Goal: Task Accomplishment & Management: Use online tool/utility

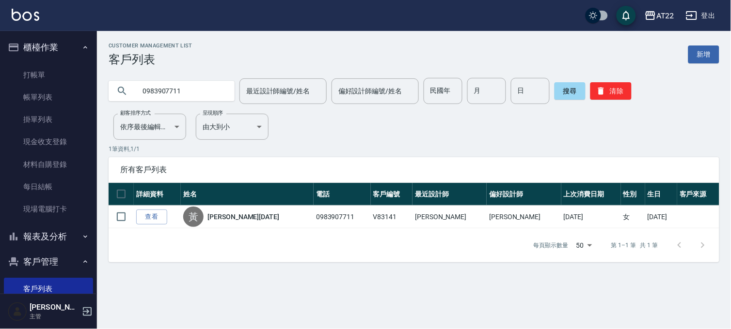
drag, startPoint x: 66, startPoint y: 73, endPoint x: 250, endPoint y: 106, distance: 187.0
click at [66, 73] on link "打帳單" at bounding box center [48, 75] width 89 height 22
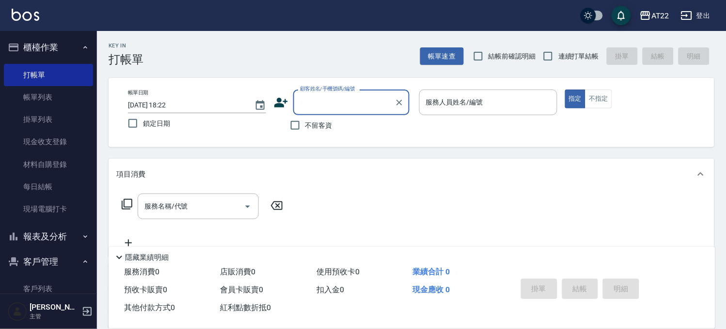
click at [585, 54] on span "連續打單結帳" at bounding box center [578, 56] width 41 height 10
click at [558, 54] on input "連續打單結帳" at bounding box center [548, 56] width 20 height 20
checkbox input "true"
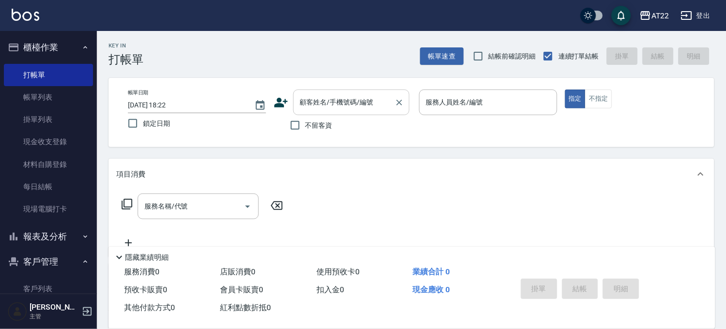
click at [321, 102] on input "顧客姓名/手機號碼/編號" at bounding box center [343, 102] width 93 height 17
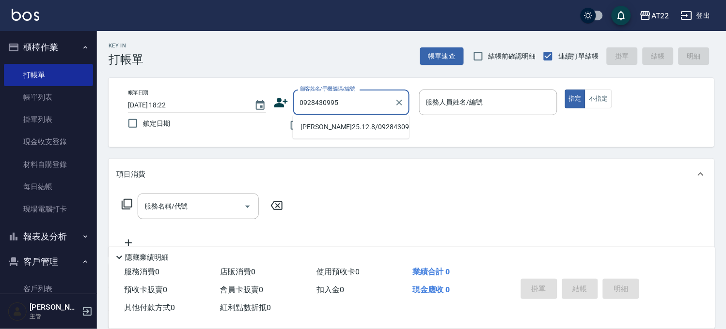
click at [327, 120] on li "[PERSON_NAME]25.12.8/0928430995/T83814/T10784" at bounding box center [351, 127] width 116 height 16
type input "[PERSON_NAME]25.12.8/0928430995/T83814/T10784"
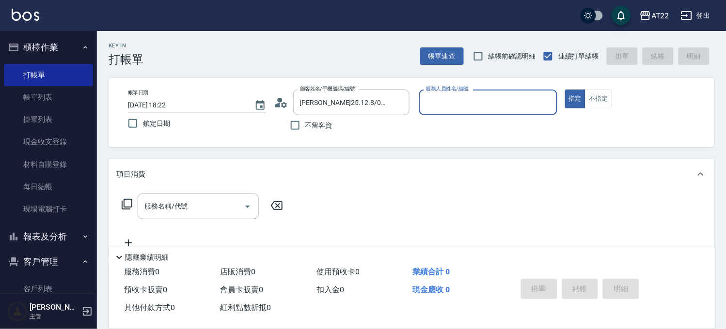
type input "Miu-10"
click at [565, 90] on button "指定" at bounding box center [575, 99] width 21 height 19
type button "true"
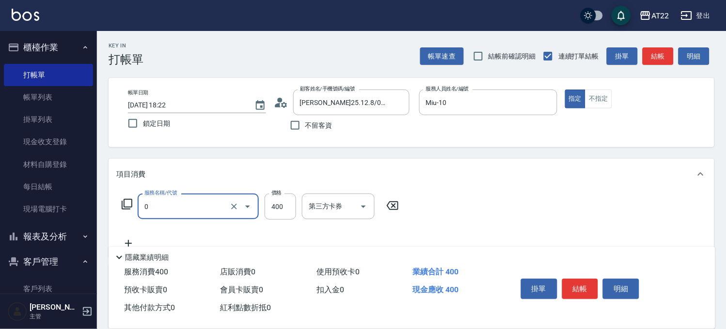
type input "有機洗髮(0)"
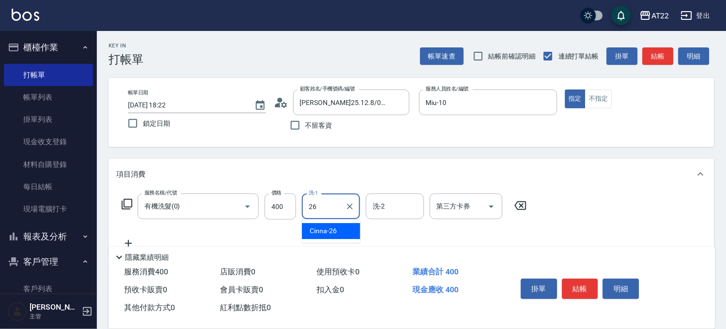
type input "Cinna-26"
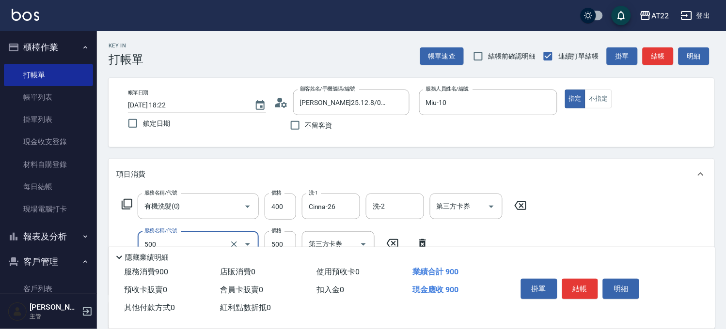
type input "剪髮(500)"
type input "430"
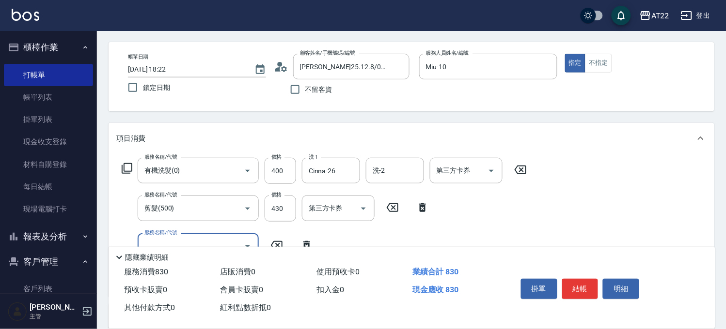
scroll to position [108, 0]
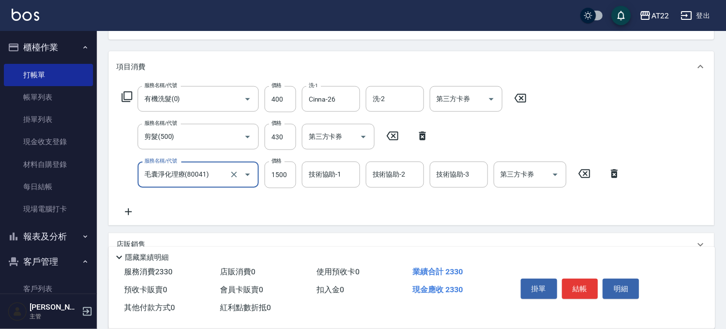
type input "毛囊淨化理療(80041)"
type input "1200"
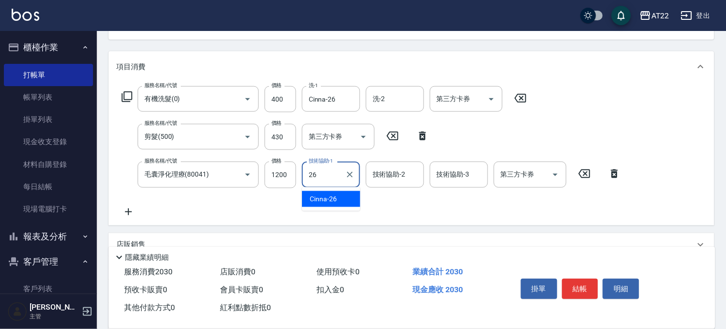
type input "Cinna-26"
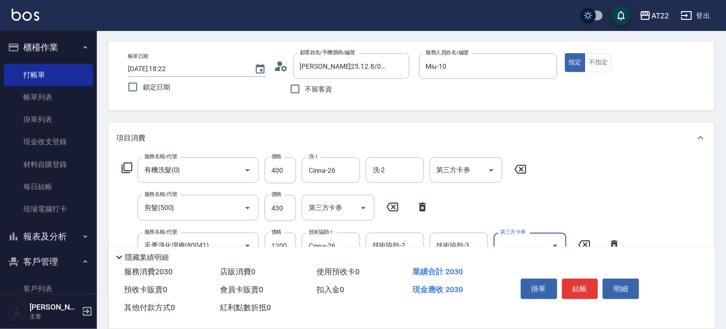
scroll to position [0, 0]
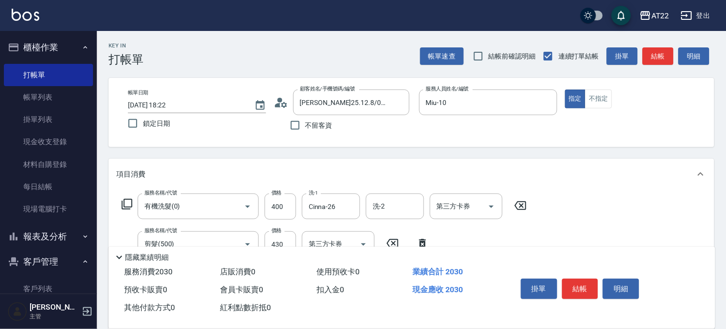
click at [565, 298] on div "掛單 結帳 明細" at bounding box center [580, 290] width 126 height 31
click at [575, 290] on button "結帳" at bounding box center [580, 289] width 36 height 20
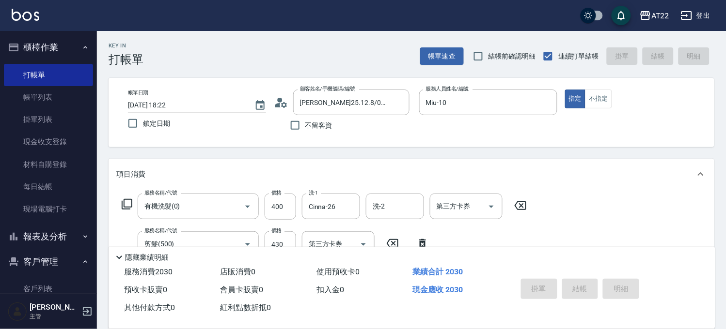
type input "[DATE] 18:23"
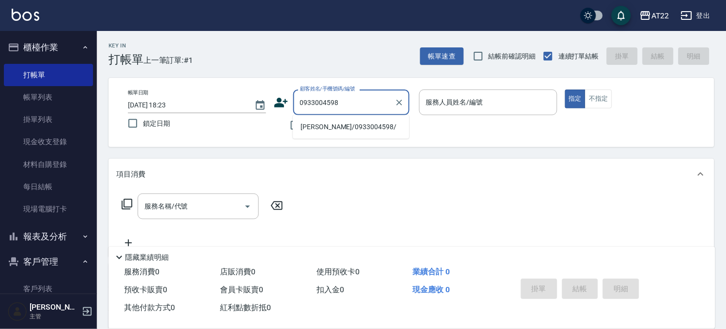
click at [373, 131] on li "[PERSON_NAME]/0933004598/" at bounding box center [351, 127] width 116 height 16
type input "[PERSON_NAME]/0933004598/"
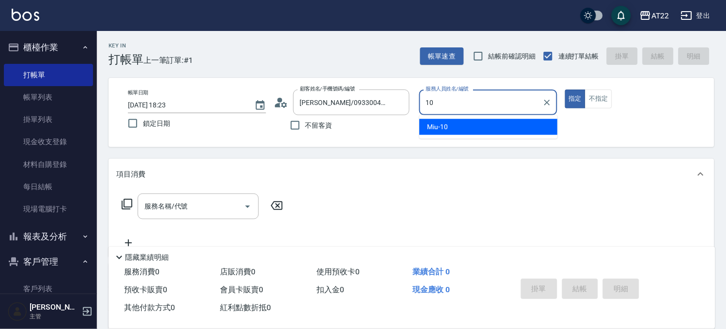
type input "Miu-10"
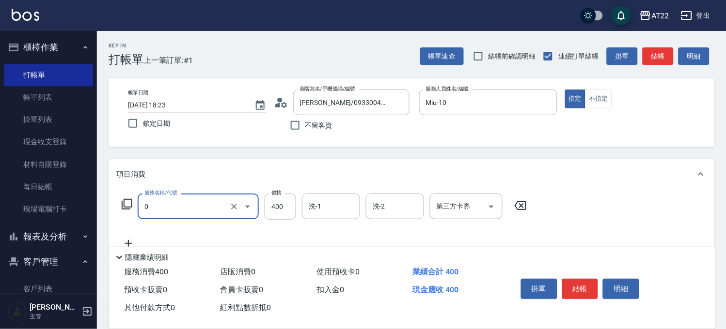
type input "有機洗髮(0)"
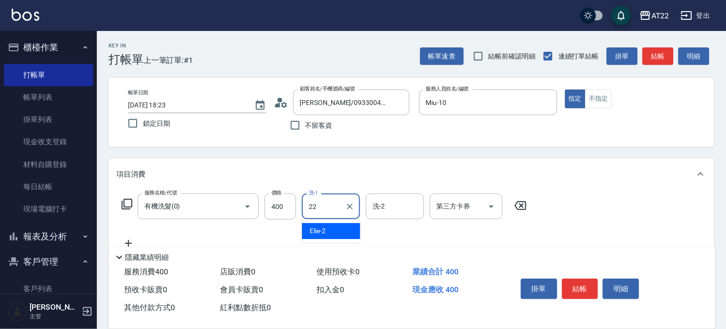
type input "Cherry-22"
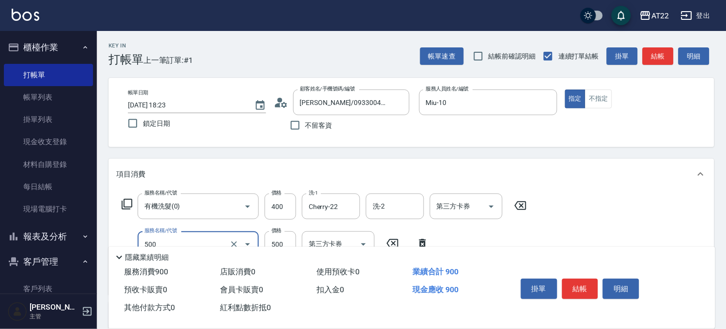
type input "剪髮(500)"
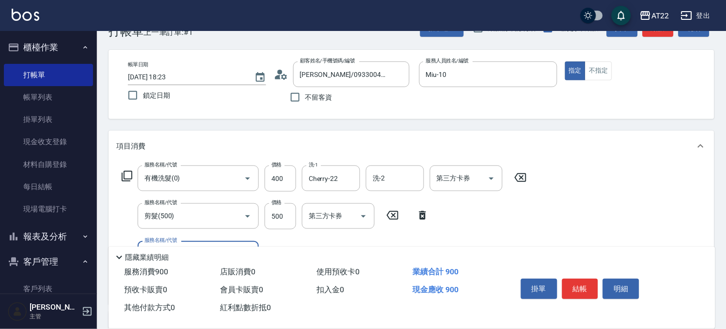
scroll to position [54, 0]
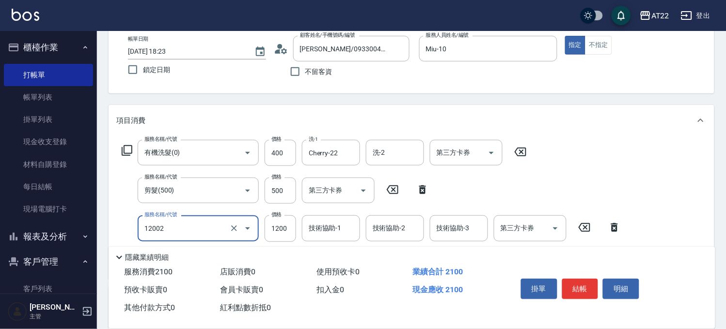
type input "染髮S(12002)"
type input "1700"
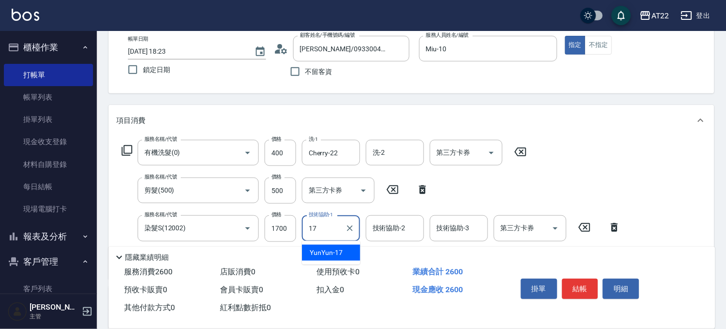
type input "YunYun-17"
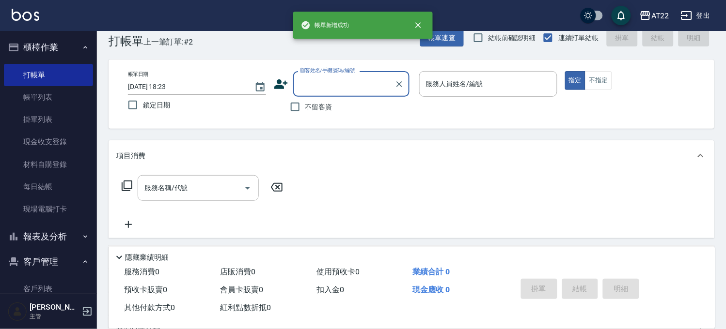
scroll to position [0, 0]
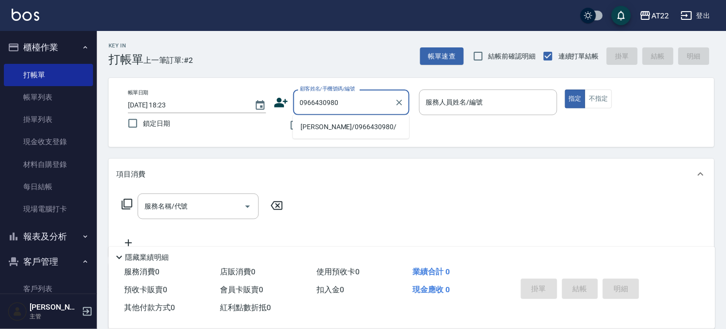
click at [331, 129] on li "[PERSON_NAME]/0966430980/" at bounding box center [351, 127] width 116 height 16
type input "[PERSON_NAME]/0966430980/"
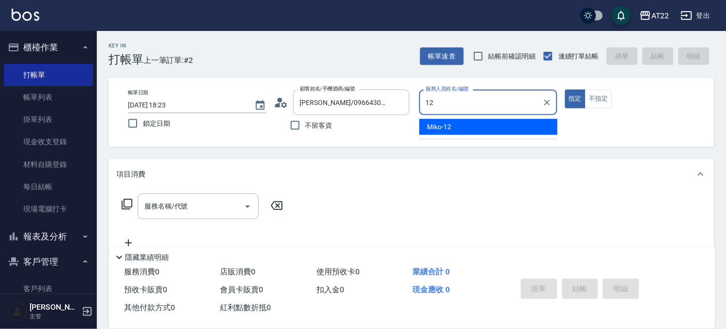
type input "Miko-12"
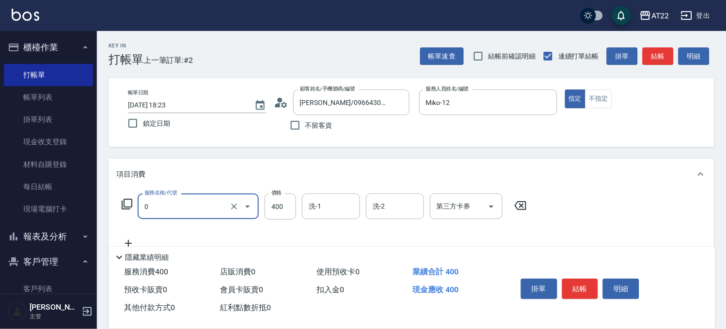
type input "有機洗髮(0)"
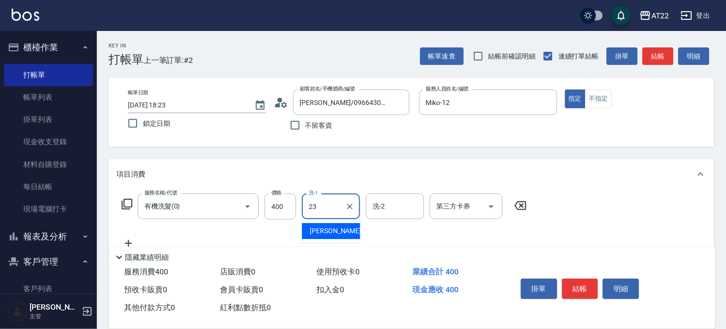
type input "[PERSON_NAME]-23"
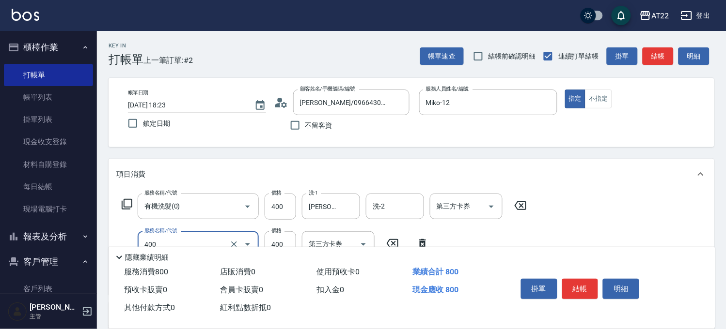
type input "剪髮(400)"
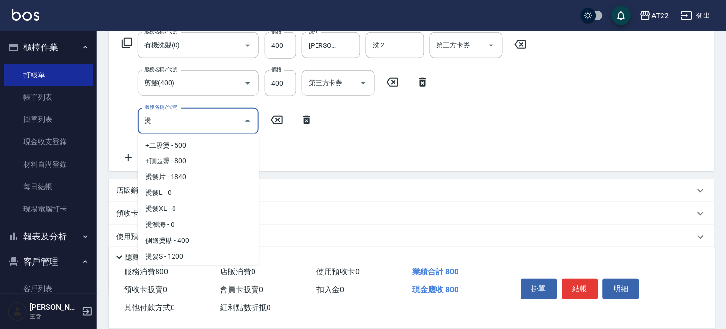
scroll to position [31, 0]
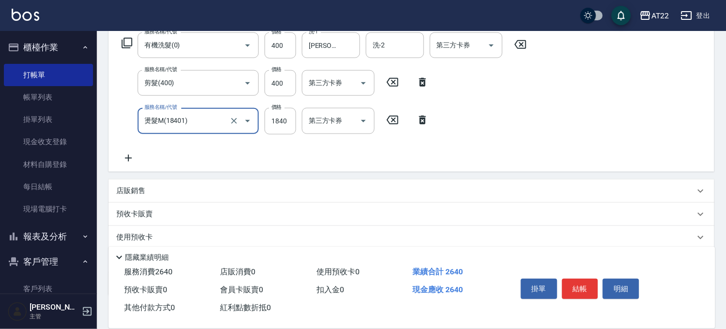
type input "燙髮M(18401)"
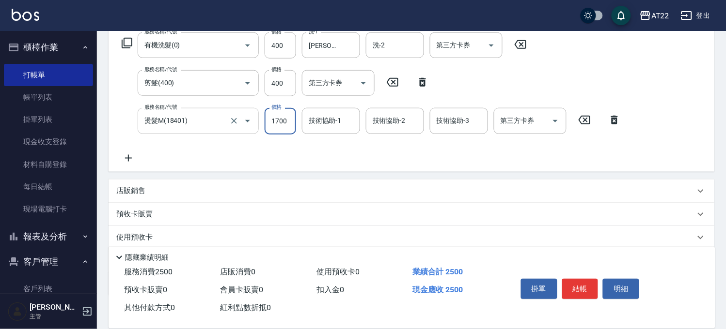
type input "1700"
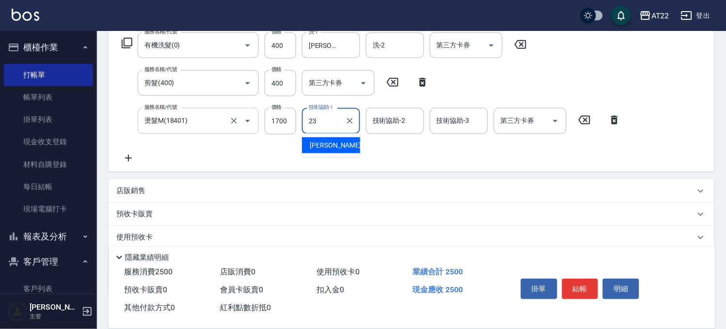
type input "[PERSON_NAME]-23"
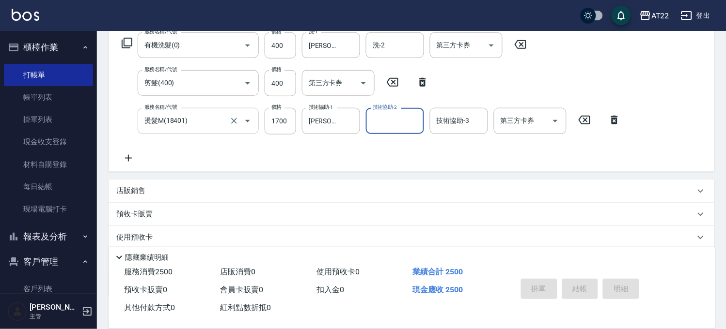
type input "[DATE] 18:24"
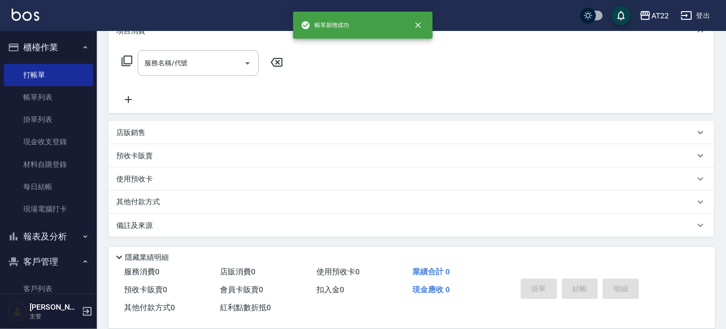
scroll to position [0, 0]
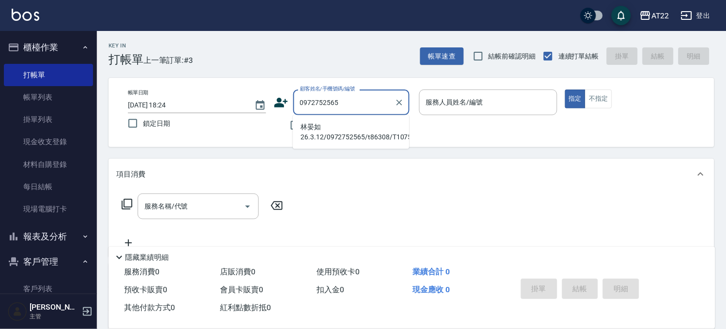
click at [341, 127] on li "林晏如26.3.12/0972752565/t86308/T10757" at bounding box center [351, 132] width 116 height 26
type input "林晏如26.3.12/0972752565/t86308/T10757"
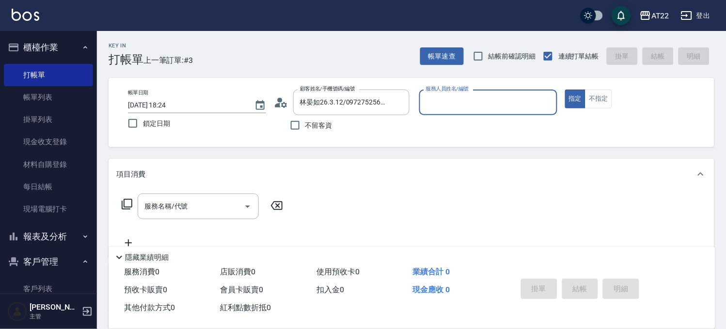
type input "Miu-10"
click at [219, 211] on input "服務名稱/代號" at bounding box center [191, 206] width 98 height 17
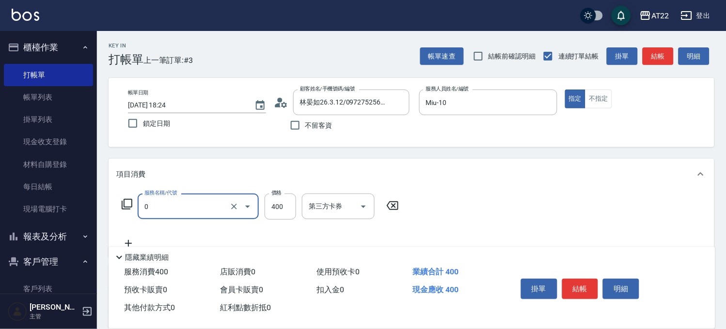
type input "有機洗髮(0)"
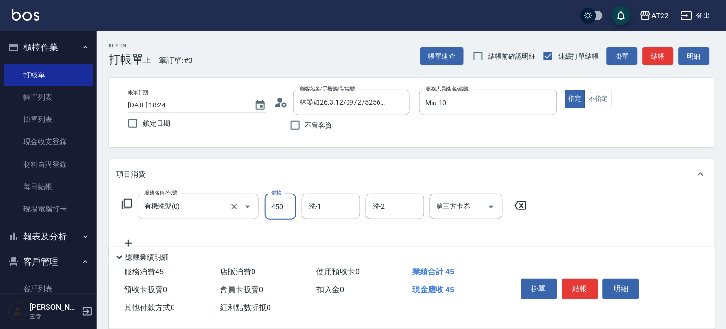
type input "450"
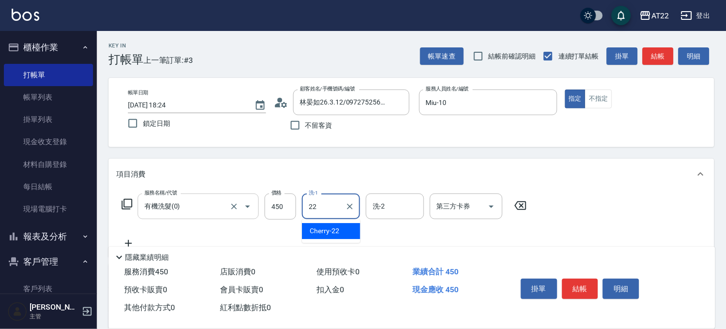
type input "Cherry-22"
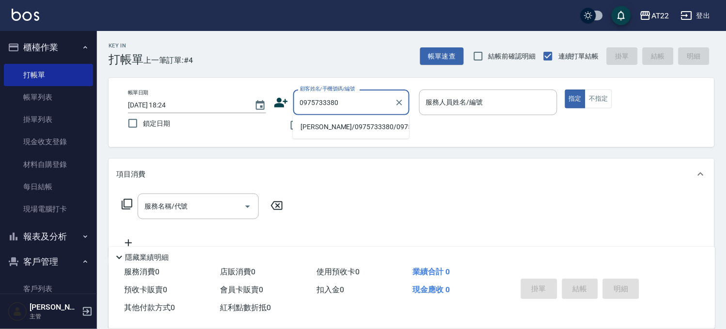
click at [336, 124] on li "[PERSON_NAME]/0975733380/0975733380" at bounding box center [351, 127] width 116 height 16
type input "[PERSON_NAME]/0975733380/0975733380"
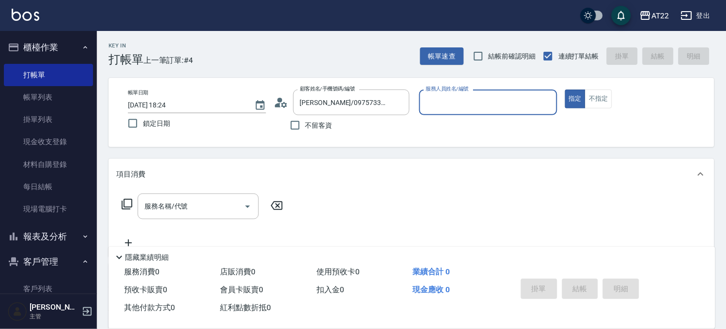
type input "Miu-10"
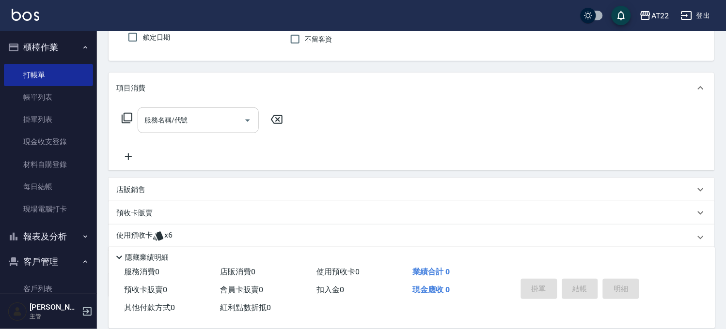
scroll to position [146, 0]
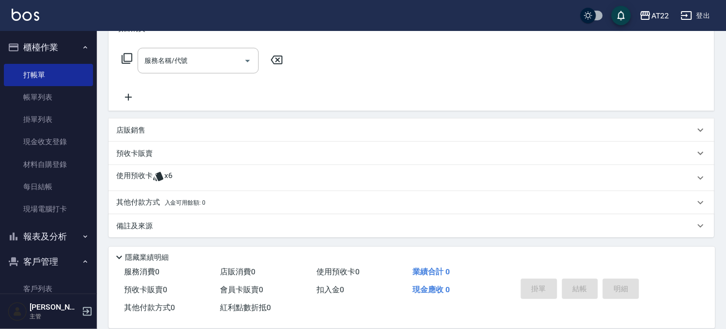
click at [184, 173] on div "使用預收卡 x6" at bounding box center [405, 178] width 578 height 15
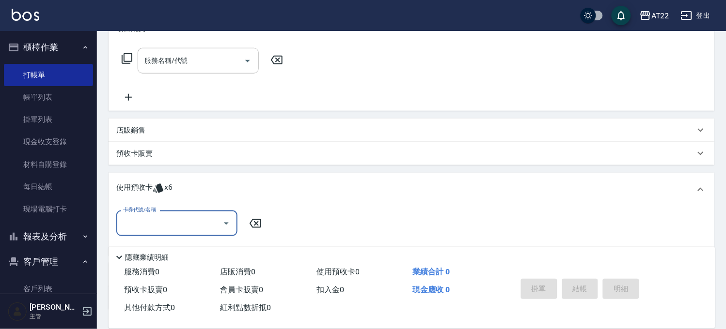
scroll to position [0, 0]
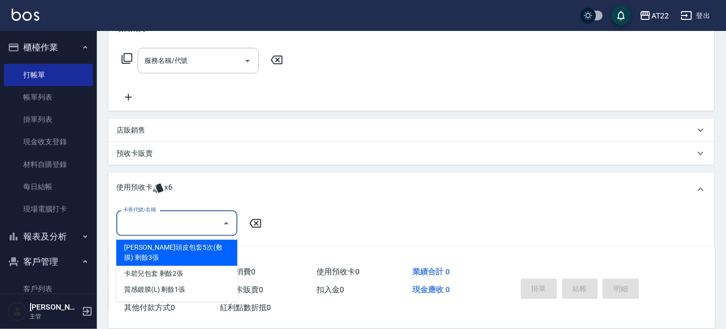
click at [168, 222] on input "卡券代號/名稱" at bounding box center [170, 223] width 98 height 17
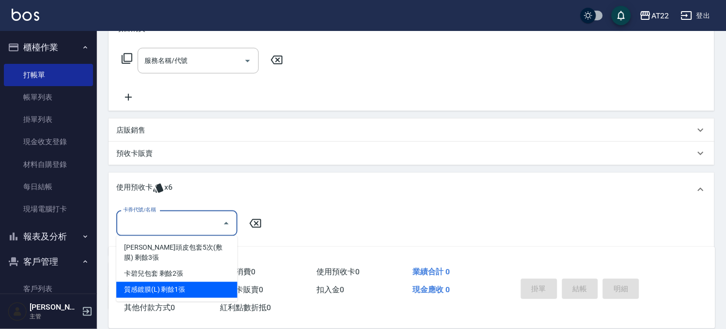
click at [161, 282] on div "質感鍍膜(L) 剩餘1張" at bounding box center [176, 290] width 121 height 16
type input "質感鍍膜(L)"
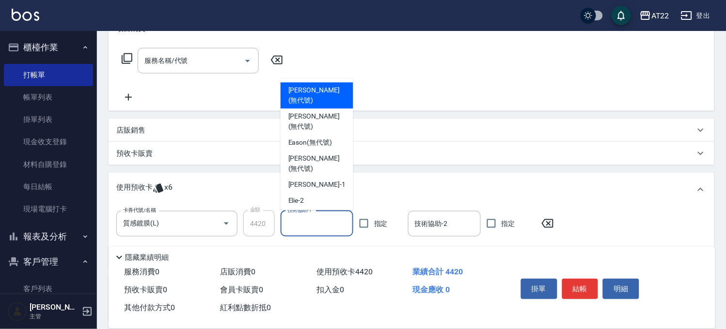
click at [303, 227] on input "技術協助-1" at bounding box center [317, 224] width 64 height 17
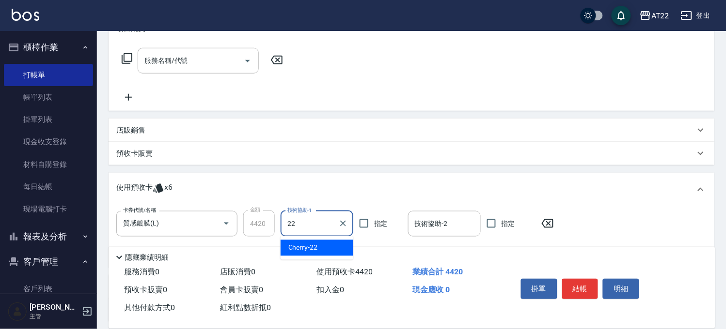
type input "Cherry-22"
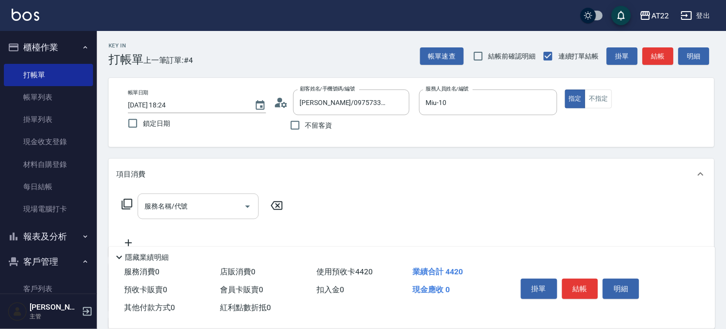
click at [187, 202] on input "服務名稱/代號" at bounding box center [191, 206] width 98 height 17
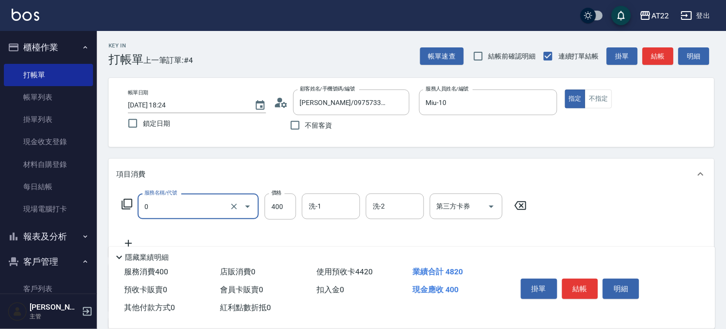
type input "有機洗髮(0)"
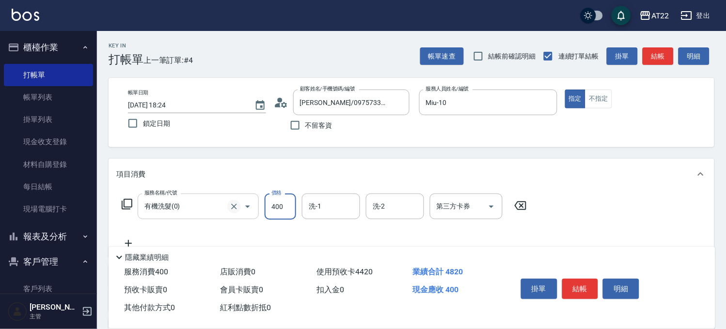
click at [233, 210] on icon "Clear" at bounding box center [234, 207] width 10 height 10
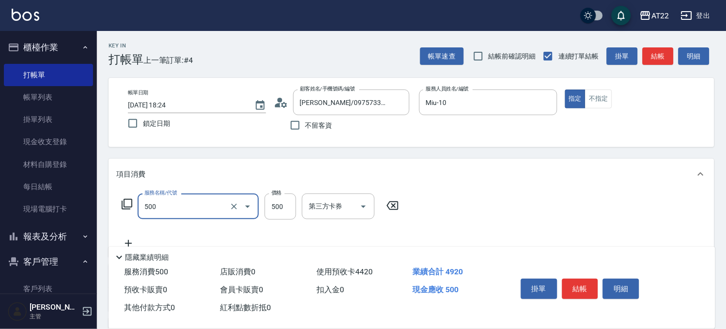
type input "剪髮(500)"
type input "650"
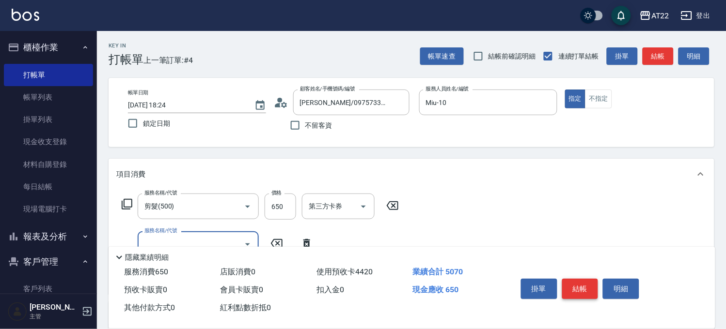
click at [579, 286] on button "結帳" at bounding box center [580, 289] width 36 height 20
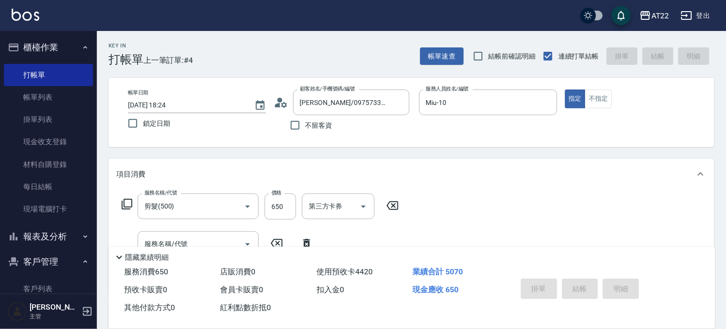
type input "[DATE] 18:25"
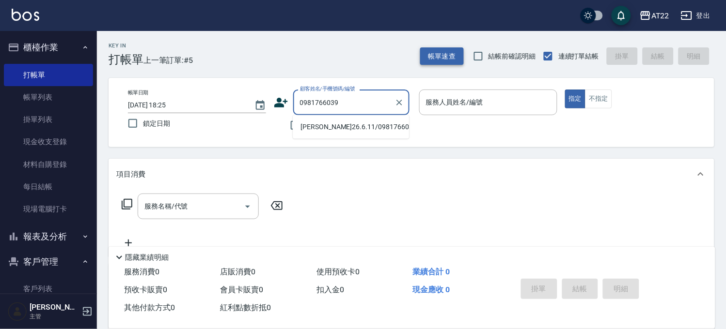
type input "0981766039"
click at [428, 59] on button "帳單速查" at bounding box center [442, 56] width 44 height 18
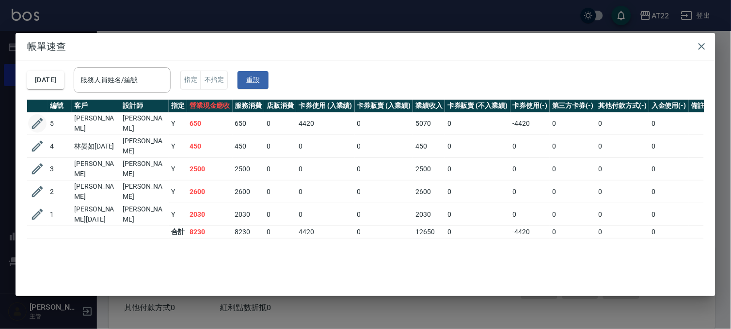
click at [31, 120] on icon "button" at bounding box center [37, 123] width 15 height 15
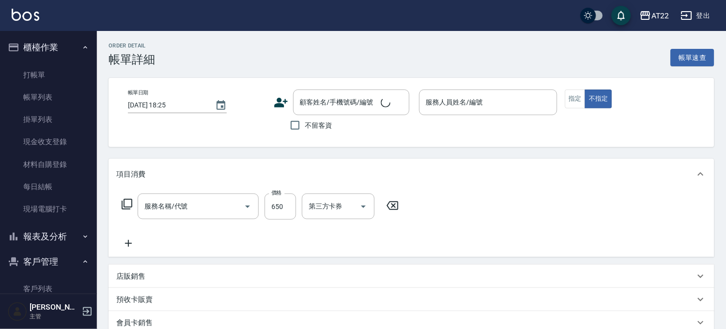
type input "[DATE] 18:24"
type input "Miu-10"
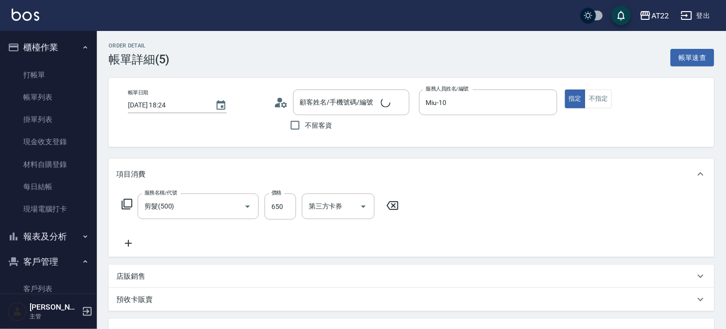
type input "剪髮(500)"
type input "[PERSON_NAME]/0975733380/0975733380"
type input "質感鍍膜(L)(1/1)"
click at [392, 203] on icon at bounding box center [392, 206] width 24 height 12
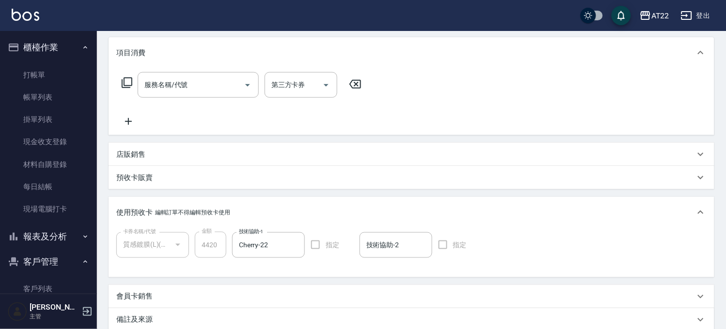
scroll to position [228, 0]
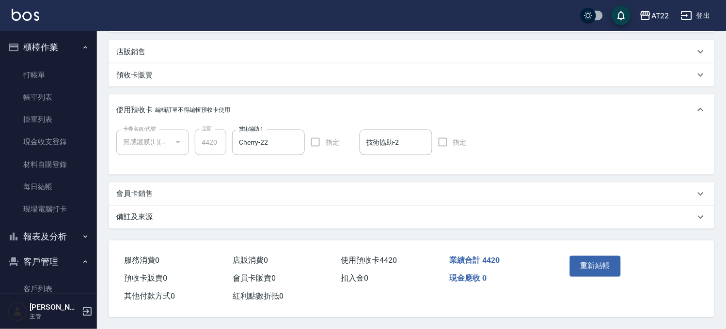
click at [595, 252] on div "重新結帳" at bounding box center [597, 273] width 62 height 42
click at [592, 256] on button "重新結帳" at bounding box center [595, 266] width 51 height 20
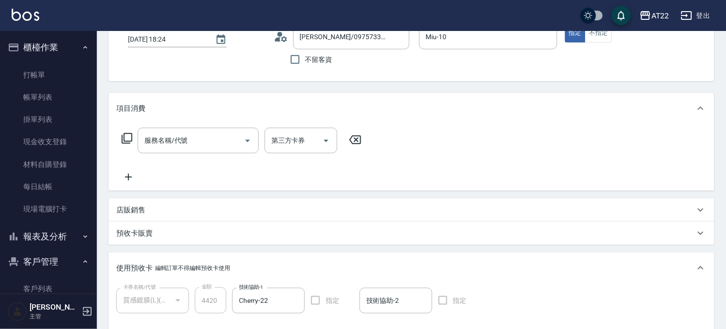
scroll to position [0, 0]
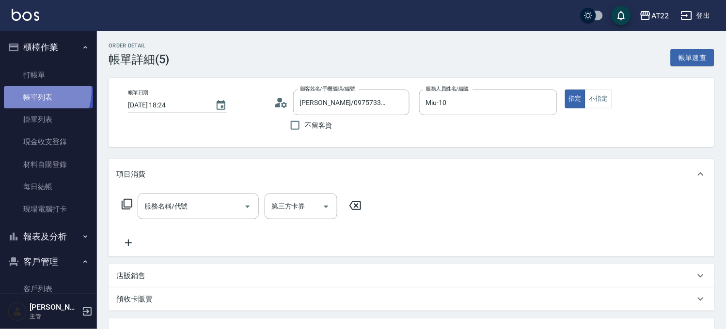
click at [32, 91] on link "帳單列表" at bounding box center [48, 97] width 89 height 22
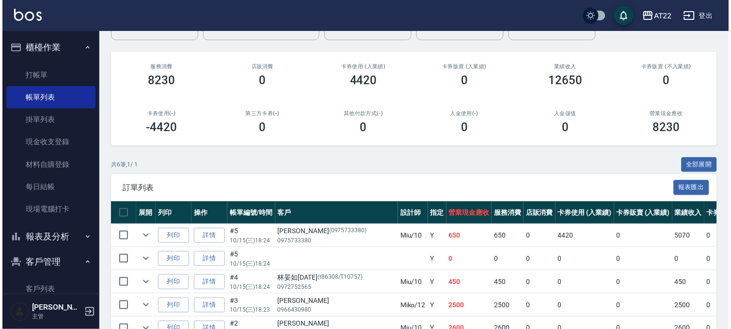
scroll to position [178, 0]
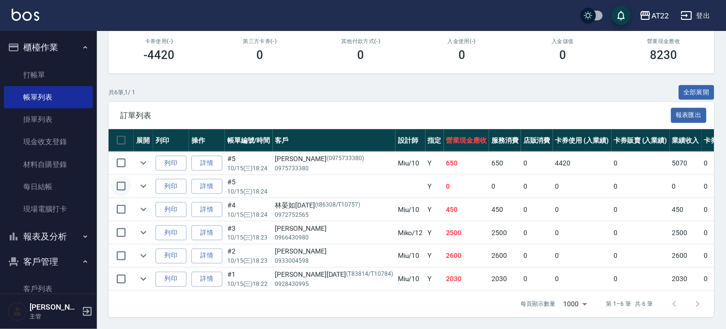
click at [125, 177] on input "checkbox" at bounding box center [121, 186] width 20 height 20
checkbox input "true"
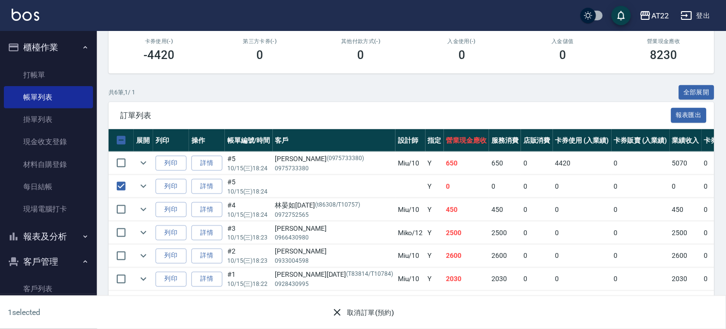
click at [371, 317] on button "取消訂單(預約)" at bounding box center [362, 313] width 70 height 18
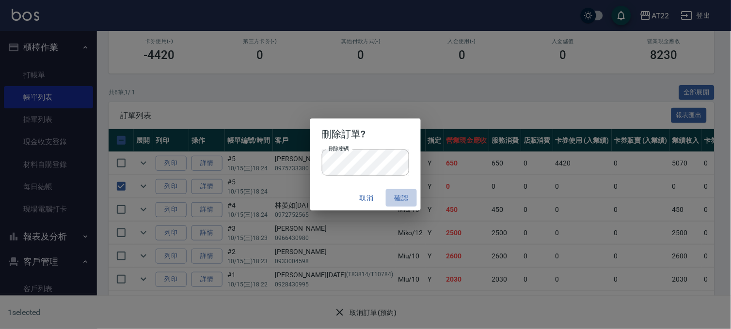
click at [407, 191] on button "確認" at bounding box center [401, 198] width 31 height 18
click at [405, 199] on div "ORDERS 帳單列表 新開單 [DATE] [DATE] [DATE] [DATE] 設計師編號/姓名 設計師編號/姓名 顧客編號/姓名 顧客編號/姓名 其…" at bounding box center [363, 79] width 726 height 499
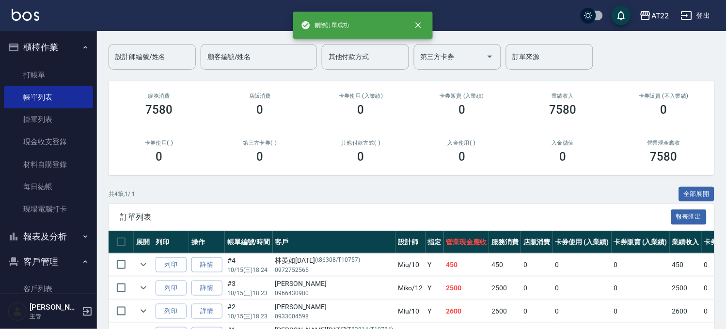
scroll to position [132, 0]
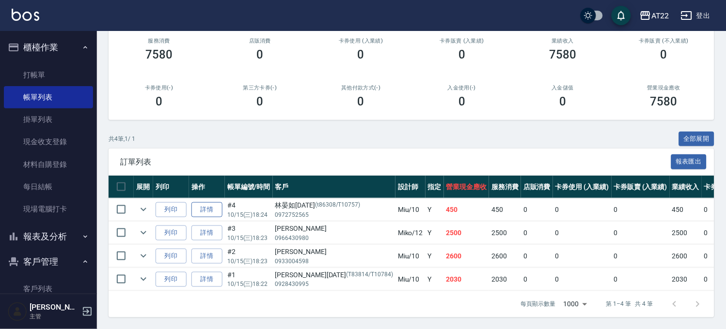
click at [215, 202] on link "詳情" at bounding box center [206, 209] width 31 height 15
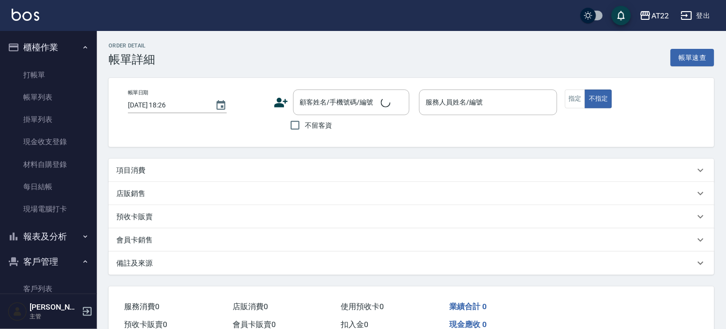
type input "[DATE] 18:24"
type input "Miu-10"
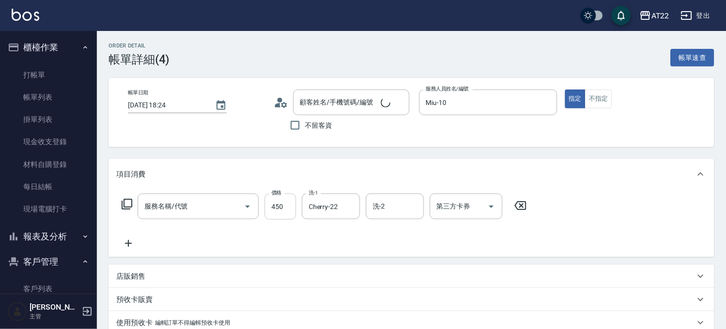
type input "有機洗髮(0)"
type input "林晏如26.3.12/0972752565/t86308/T10757"
click at [283, 209] on input "450" at bounding box center [279, 207] width 31 height 26
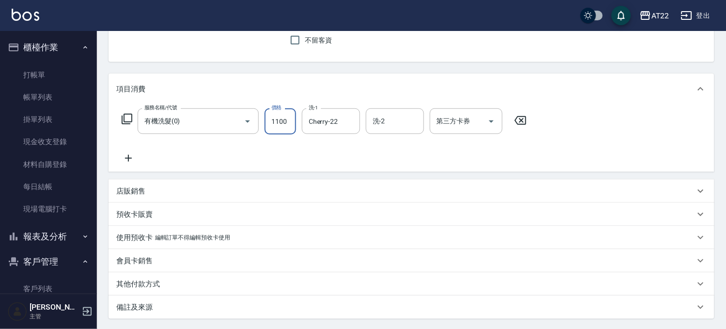
scroll to position [178, 0]
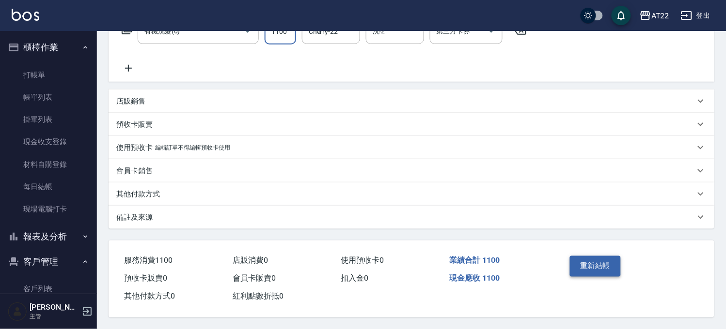
type input "1100"
click at [580, 260] on button "重新結帳" at bounding box center [595, 266] width 51 height 20
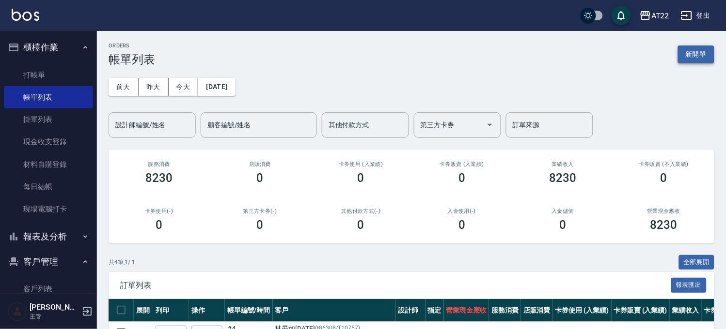
click at [688, 49] on button "新開單" at bounding box center [696, 55] width 36 height 18
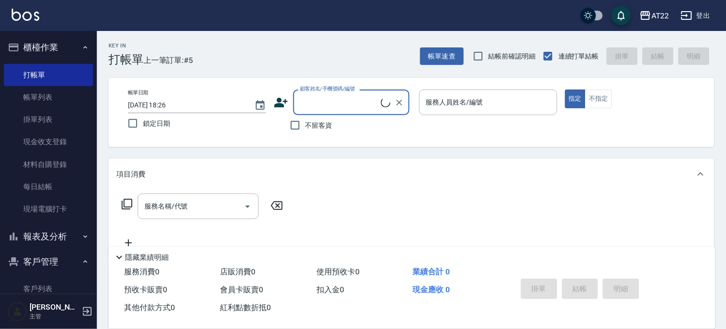
click at [301, 100] on input "顧客姓名/手機號碼/編號" at bounding box center [338, 102] width 83 height 17
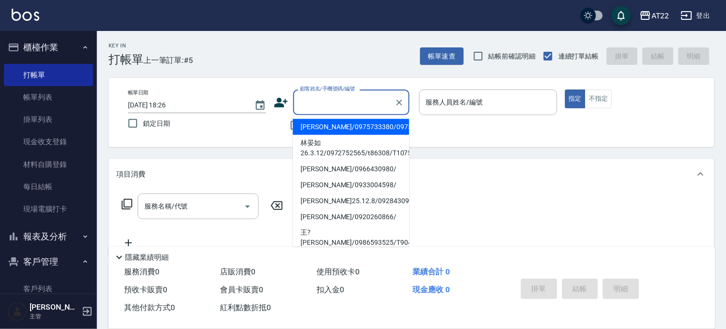
click at [316, 132] on li "[PERSON_NAME]/0975733380/0975733380" at bounding box center [351, 127] width 116 height 16
type input "[PERSON_NAME]/0975733380/0975733380"
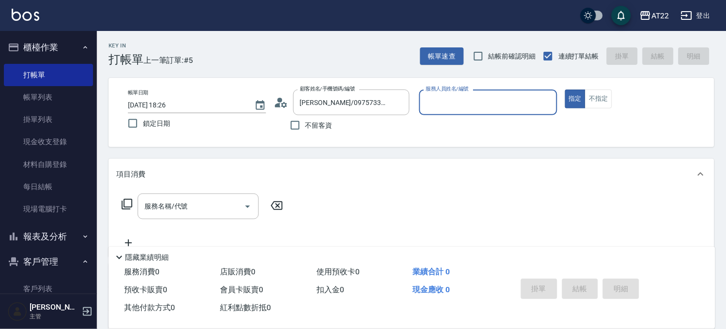
type input "Miu-10"
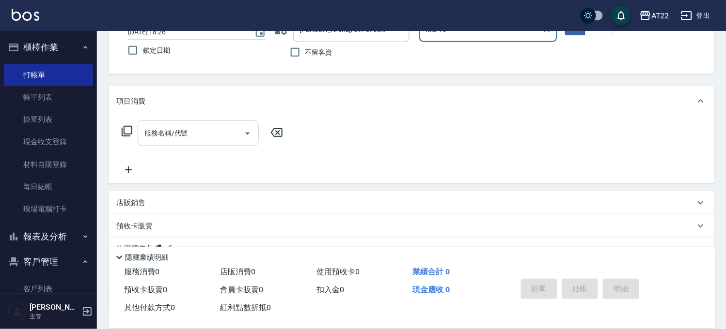
scroll to position [146, 0]
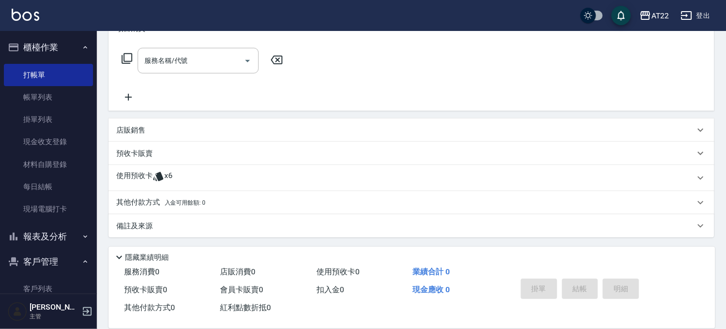
click at [228, 178] on div "使用預收卡 x6" at bounding box center [405, 178] width 578 height 15
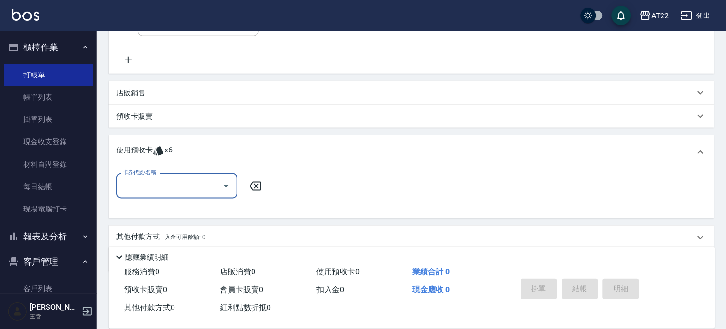
scroll to position [218, 0]
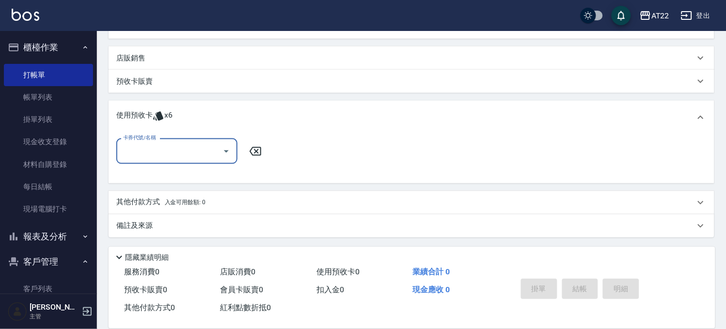
click at [185, 205] on span "入金可用餘額: 0" at bounding box center [185, 203] width 41 height 7
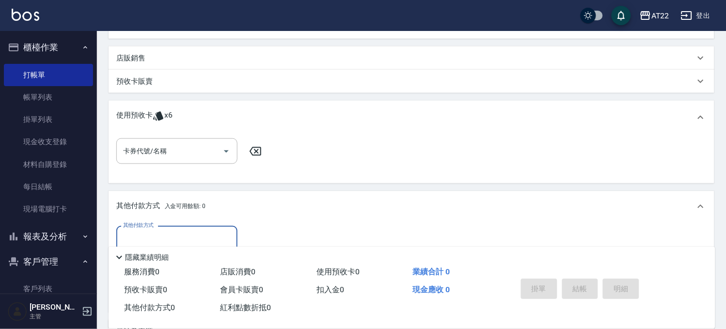
scroll to position [0, 0]
click at [189, 163] on div "卡券代號/名稱" at bounding box center [176, 152] width 121 height 26
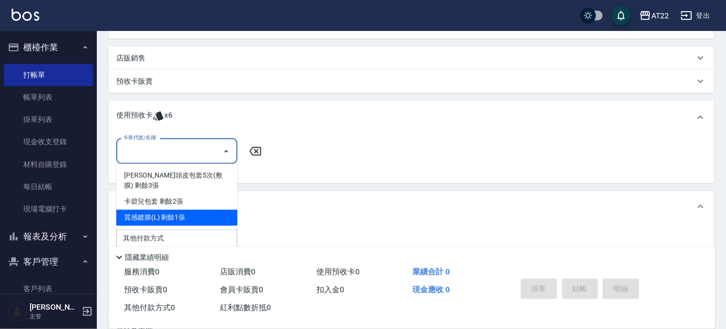
click at [193, 210] on div "質感鍍膜(L) 剩餘1張" at bounding box center [176, 218] width 121 height 16
type input "質感鍍膜(L)"
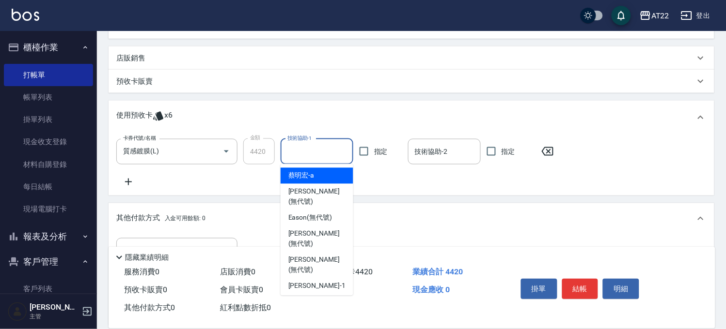
click at [317, 151] on input "技術協助-1" at bounding box center [317, 151] width 64 height 17
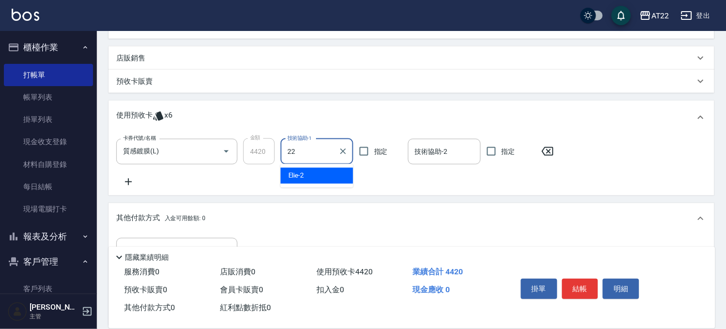
type input "Cherry-22"
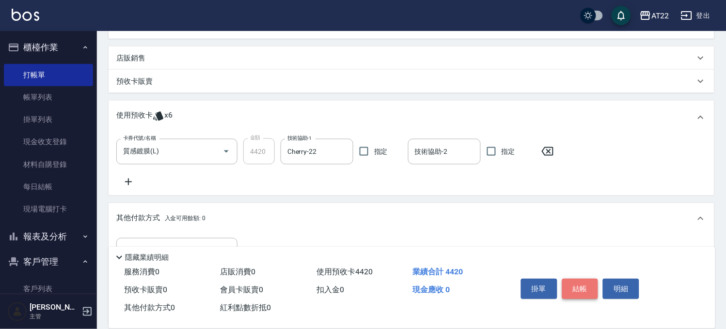
click at [582, 284] on button "結帳" at bounding box center [580, 289] width 36 height 20
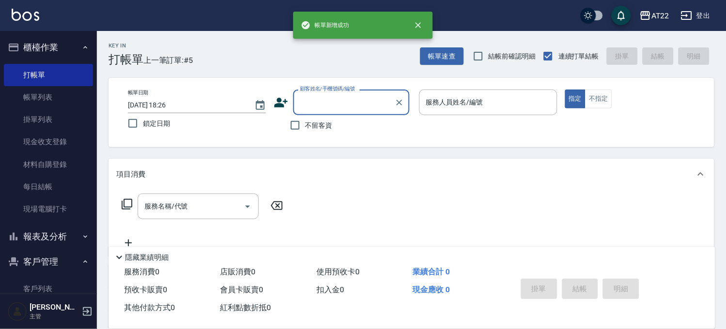
scroll to position [0, 0]
click at [459, 62] on button "帳單速查" at bounding box center [442, 56] width 44 height 18
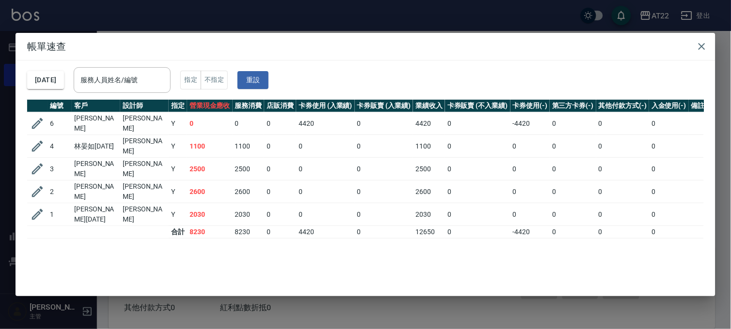
click at [346, 28] on div "帳單速查 [DATE] 服務人員姓名/編號 服務人員姓名/編號 指定 不指定 重設 編號 客戶 設計師 指定 營業現金應收 服務消費 店販消費 卡券使用 (入…" at bounding box center [365, 164] width 731 height 329
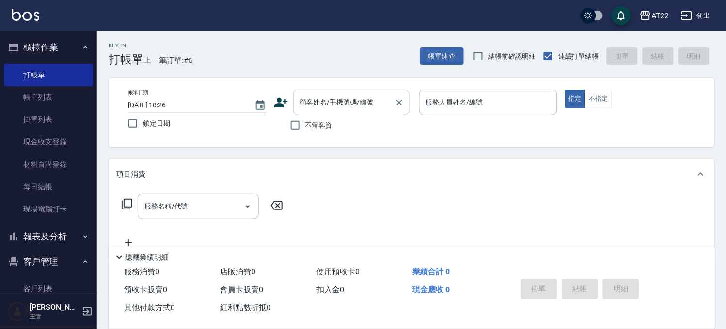
click at [327, 98] on input "顧客姓名/手機號碼/編號" at bounding box center [343, 102] width 93 height 17
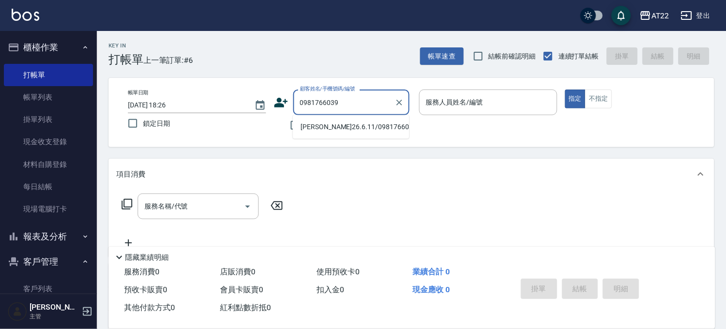
click at [320, 128] on li "[PERSON_NAME]26.6.11/0981766039/T86511" at bounding box center [351, 127] width 116 height 16
type input "[PERSON_NAME]26.6.11/0981766039/T86511"
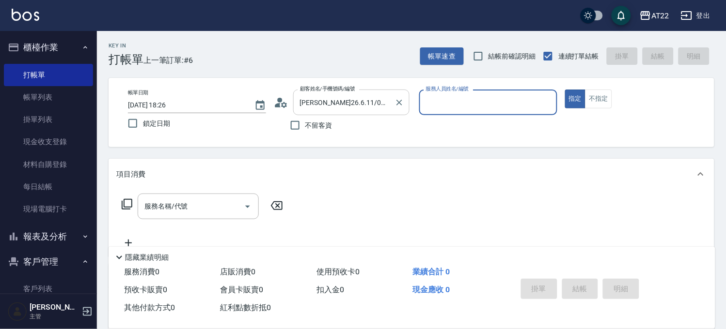
type input "Miu-10"
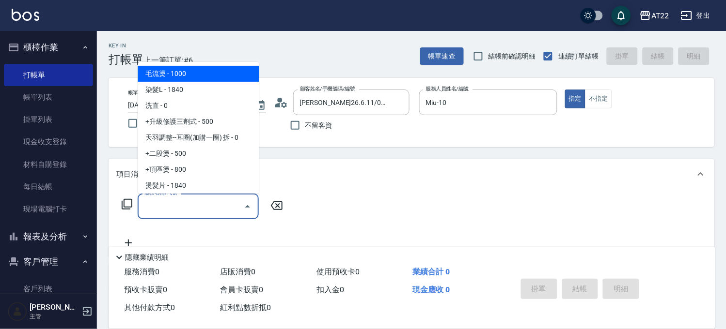
click at [206, 205] on input "服務名稱/代號" at bounding box center [191, 206] width 98 height 17
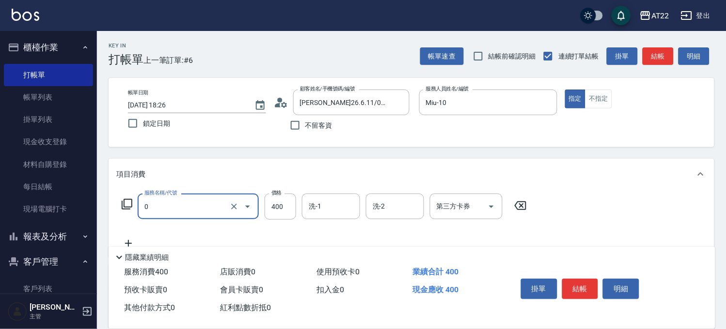
type input "有機洗髮(0)"
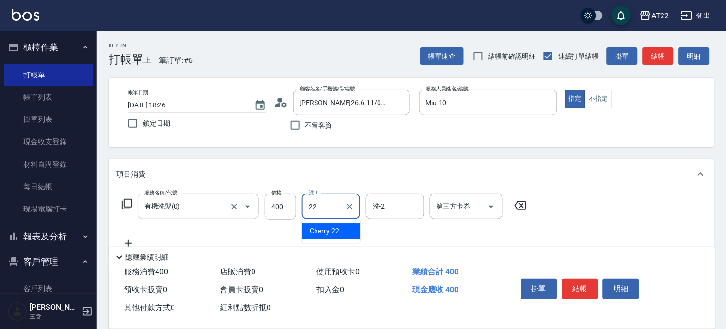
type input "Cherry-22"
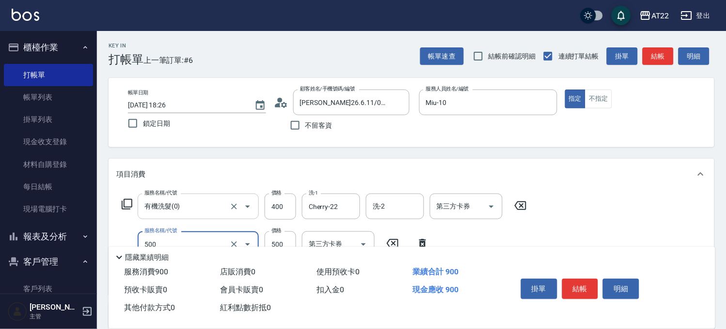
type input "剪髮(500)"
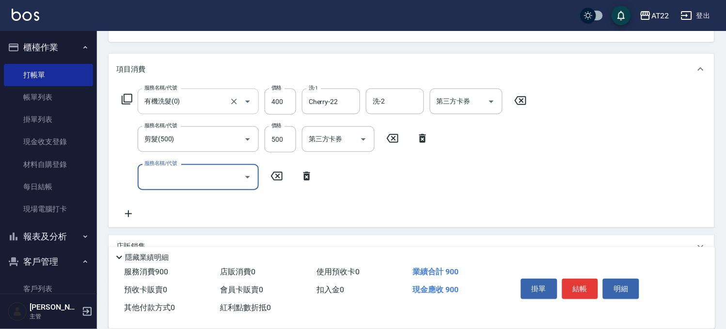
scroll to position [108, 0]
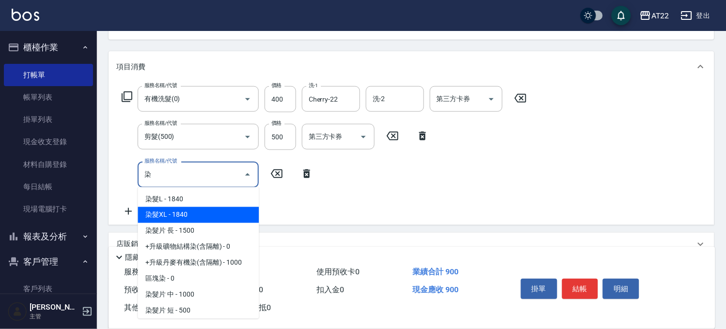
click at [200, 211] on span "染髮XL - 1840" at bounding box center [198, 215] width 121 height 16
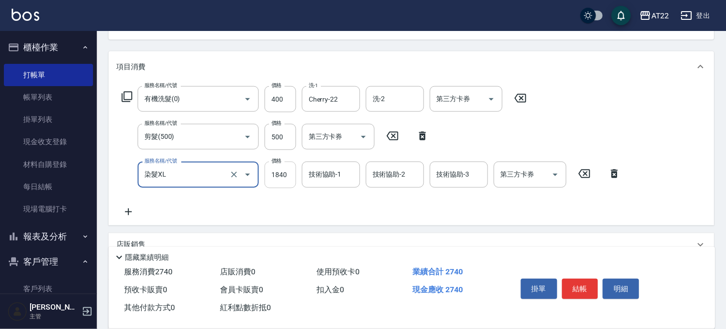
type input "染髮XL"
click at [285, 171] on input "1840" at bounding box center [279, 175] width 31 height 26
type input "2340"
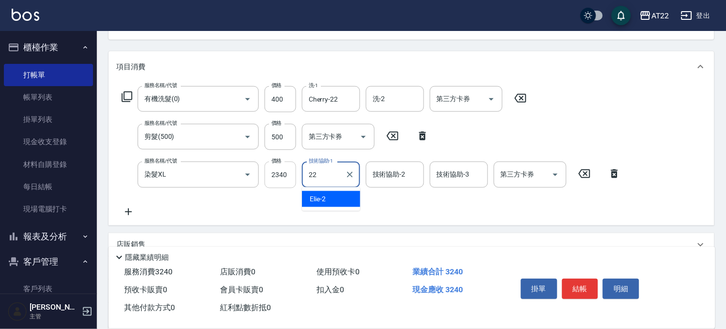
type input "Cherry-22"
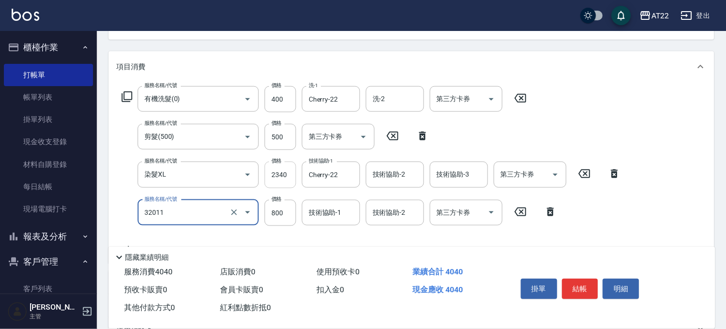
type input "+升級結構染(含隔離)(32011)"
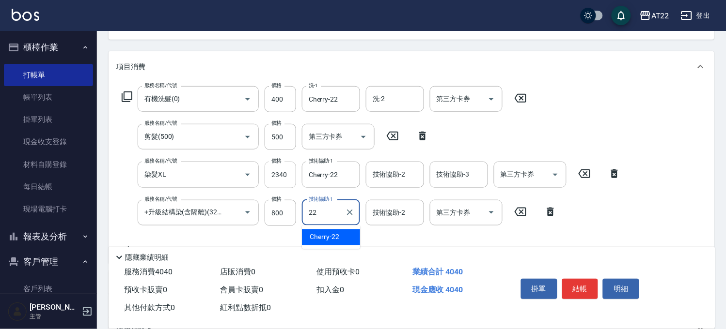
type input "Cherry-22"
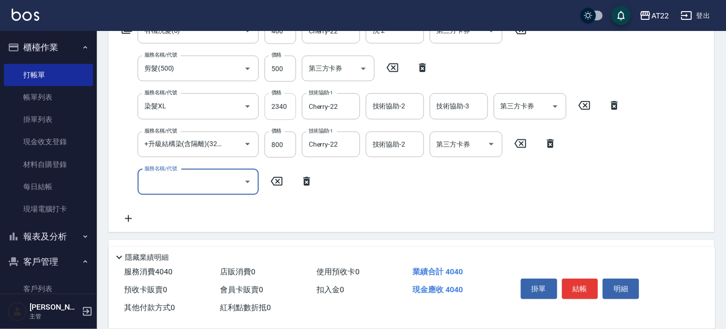
scroll to position [241, 0]
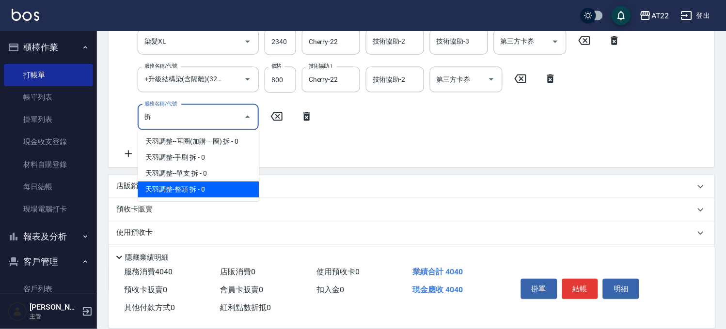
click at [232, 182] on span "天羽調整-整頭 拆 - 0" at bounding box center [198, 190] width 121 height 16
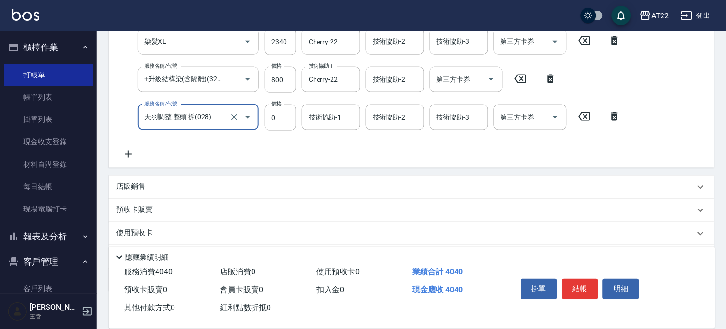
type input "天羽調整-整頭 拆(028)"
click at [135, 152] on icon at bounding box center [128, 155] width 24 height 12
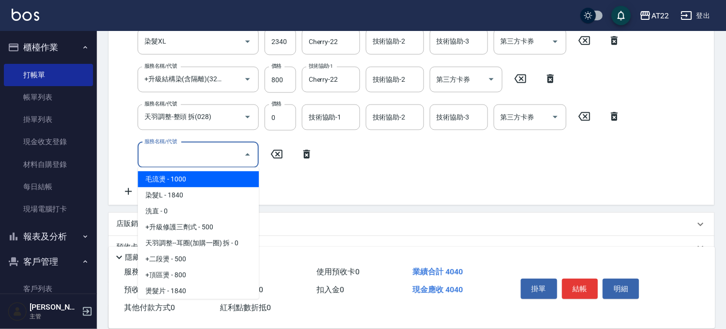
click at [181, 153] on input "服務名稱/代號" at bounding box center [191, 155] width 98 height 17
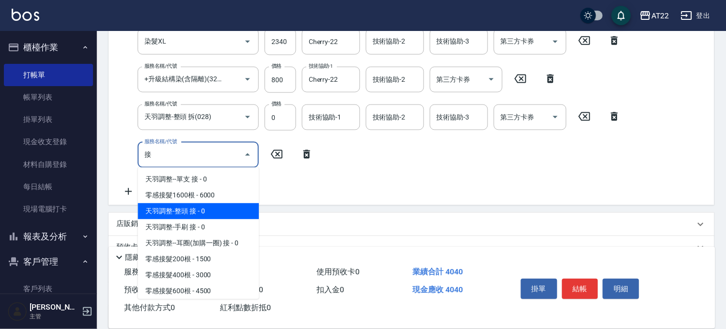
click at [191, 208] on span "天羽調整-整頭 接 - 0" at bounding box center [198, 211] width 121 height 16
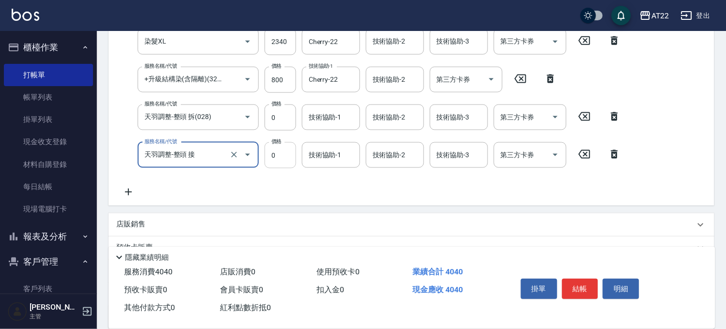
type input "天羽調整-整頭 接"
click at [282, 149] on div "服務名稱/代號 有機洗髮(0) 服務名稱/代號 價格 400 價格 洗-1 Cherry-22 洗-1 洗-2 洗-2 第三方卡券 第三方卡券 服務名稱/代號…" at bounding box center [371, 75] width 510 height 245
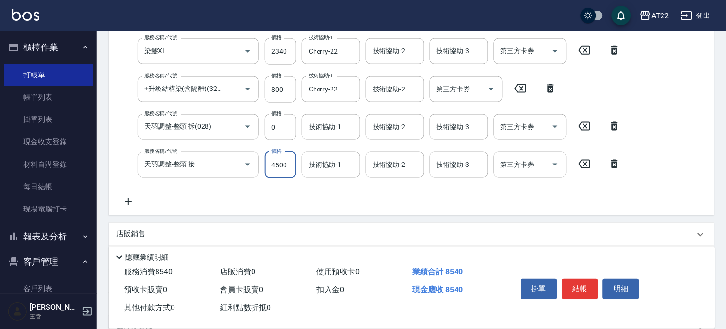
type input "4500"
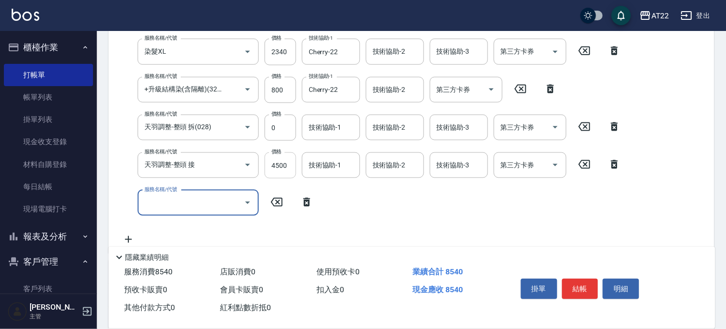
scroll to position [0, 0]
click at [326, 136] on div "技術協助-1" at bounding box center [331, 128] width 58 height 26
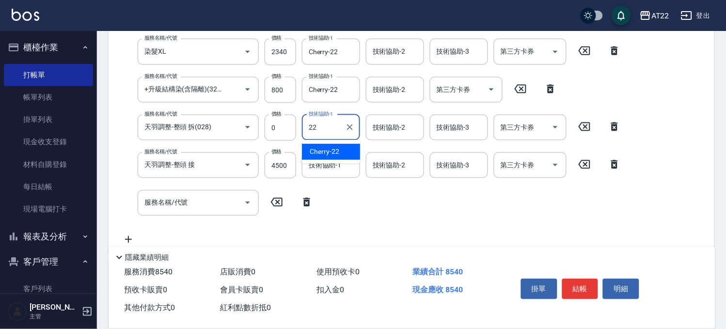
type input "Cherry-22"
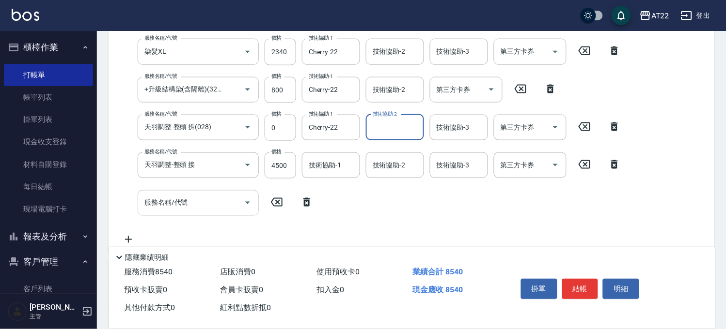
click at [211, 209] on input "服務名稱/代號" at bounding box center [191, 203] width 98 height 17
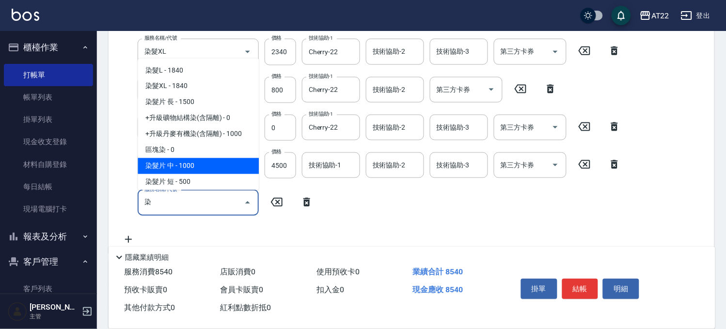
click at [204, 170] on span "染髮片 中 - 1000" at bounding box center [198, 166] width 121 height 16
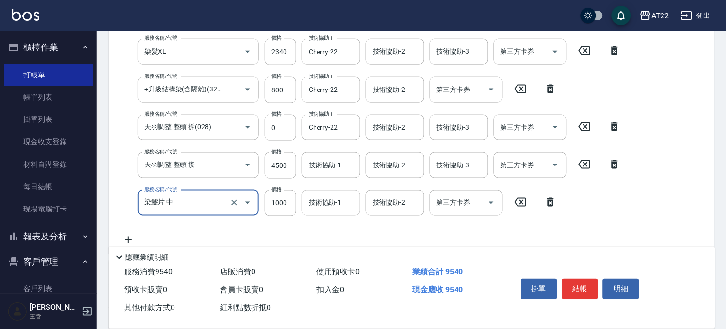
type input "染髮片 中"
click at [318, 208] on input "技術協助-1" at bounding box center [330, 203] width 49 height 17
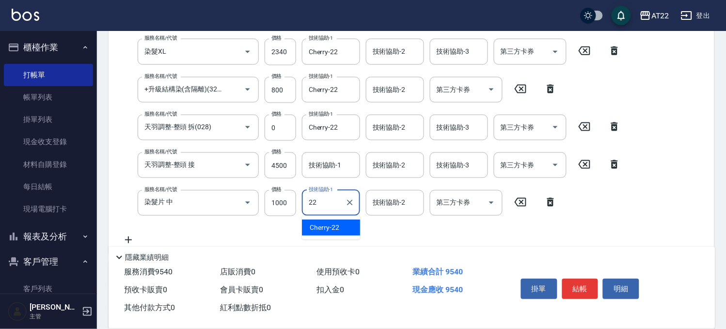
type input "Cherry-22"
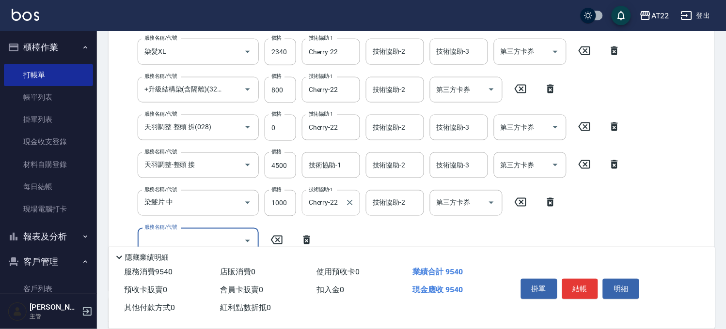
scroll to position [408, 0]
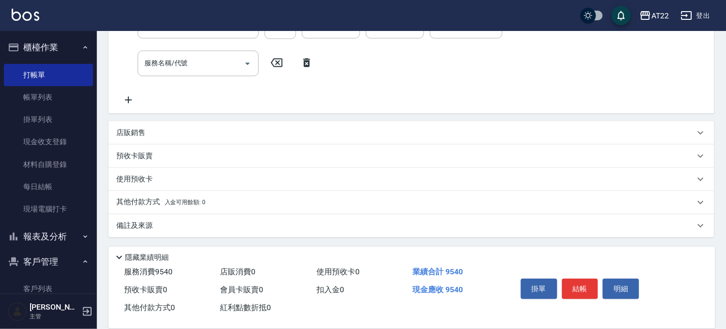
click at [167, 179] on div "使用預收卡" at bounding box center [405, 180] width 578 height 10
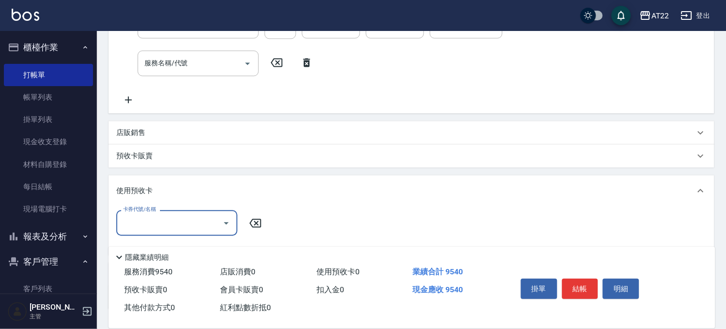
scroll to position [0, 0]
click at [167, 179] on div "使用預收卡" at bounding box center [412, 191] width 606 height 31
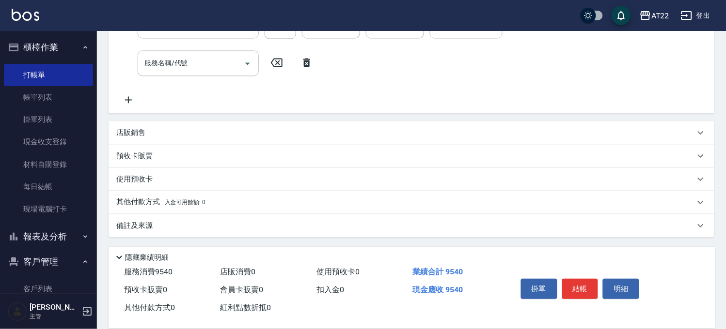
click at [177, 208] on p "其他付款方式 入金可用餘額: 0" at bounding box center [160, 203] width 89 height 11
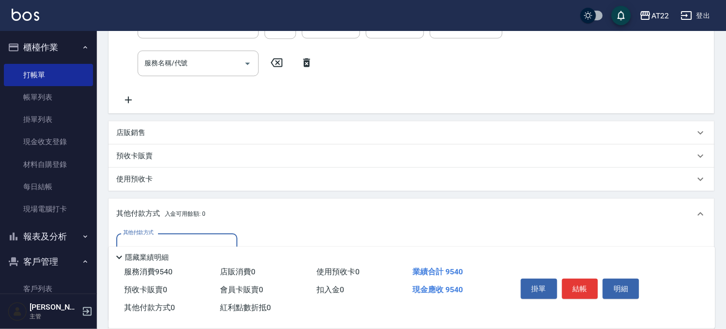
click at [167, 233] on div "其他付款方式 其他付款方式 入金剩餘： 0元 0 ​ 整筆扣入金 0元 異動入金" at bounding box center [412, 275] width 606 height 91
click at [167, 236] on div "其他付款方式" at bounding box center [176, 247] width 121 height 26
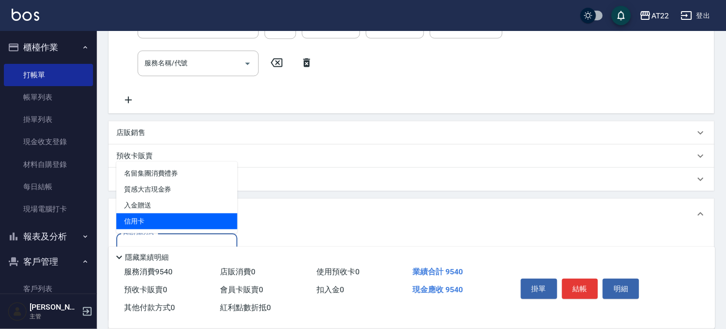
click at [168, 216] on span "信用卡" at bounding box center [176, 222] width 121 height 16
type input "信用卡"
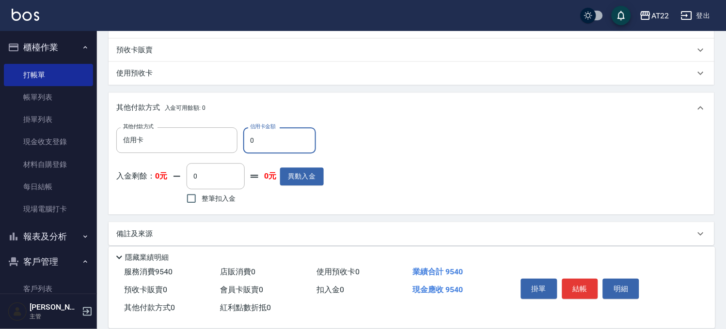
scroll to position [515, 0]
drag, startPoint x: 250, startPoint y: 142, endPoint x: 226, endPoint y: 141, distance: 23.8
click at [226, 141] on div "其他付款方式 信用卡 其他付款方式 信用卡金額 0 信用卡金額" at bounding box center [219, 139] width 207 height 26
type input "9540"
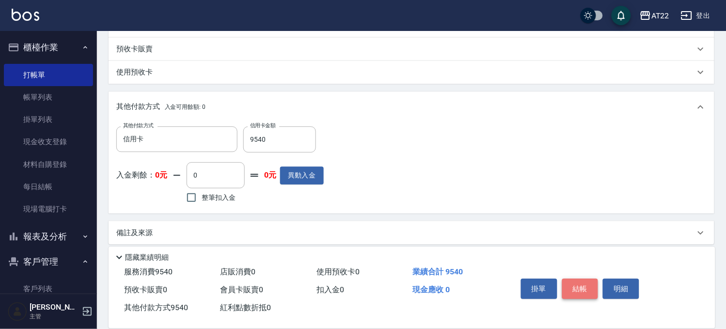
click at [594, 283] on button "結帳" at bounding box center [580, 289] width 36 height 20
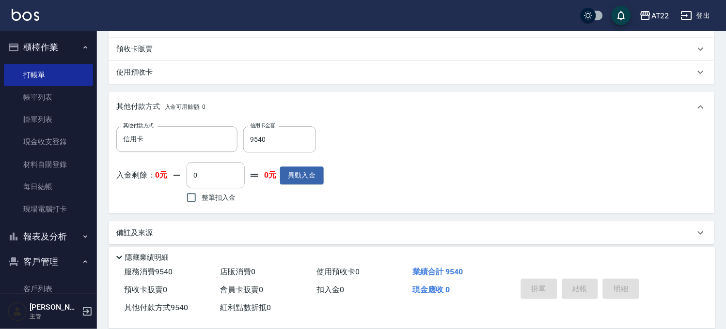
type input "[DATE] 18:28"
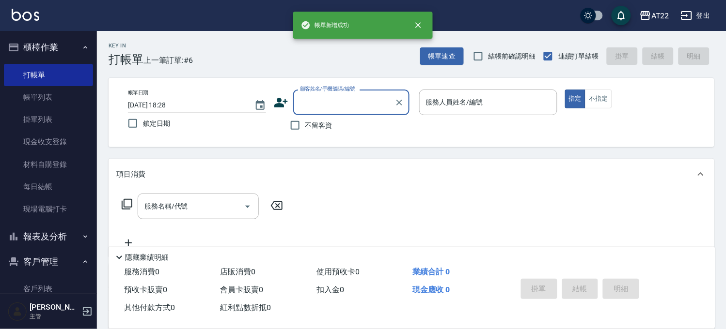
scroll to position [0, 0]
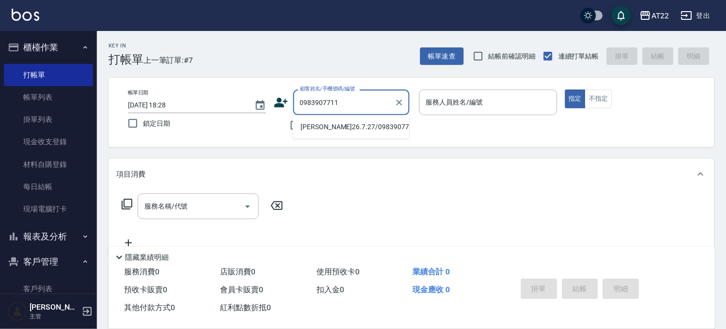
click at [327, 133] on li "[PERSON_NAME]26.7.27/0983907711/V83141" at bounding box center [351, 127] width 116 height 16
type input "[PERSON_NAME]26.7.27/0983907711/V83141"
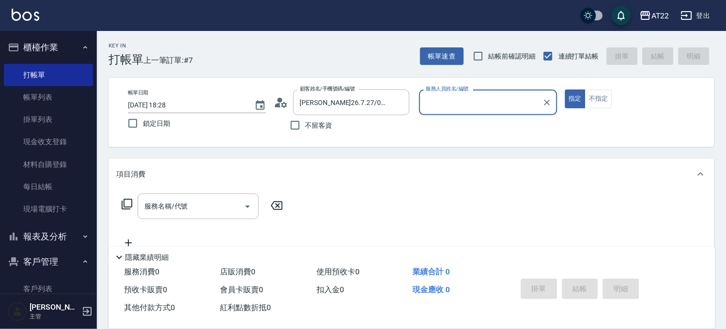
type input "Miko-12"
click at [233, 203] on input "服務名稱/代號" at bounding box center [191, 206] width 98 height 17
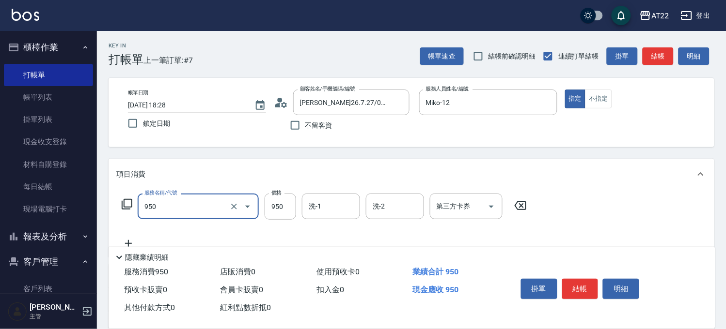
type input "SPA精油洗髮(950)"
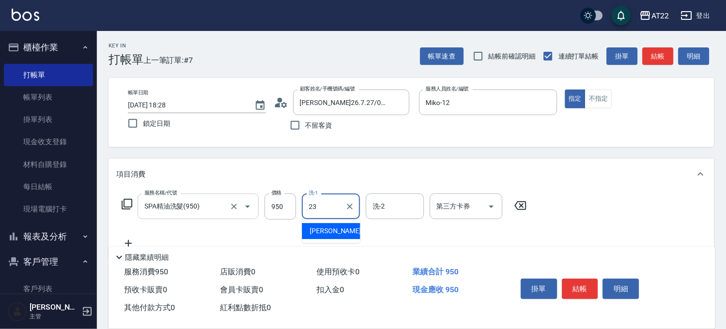
type input "[PERSON_NAME]-23"
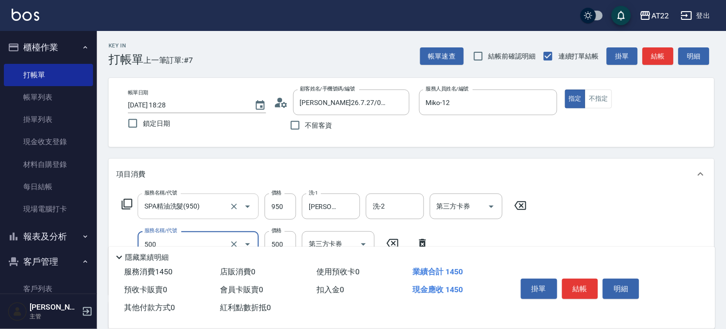
type input "剪髮(500)"
type input "550"
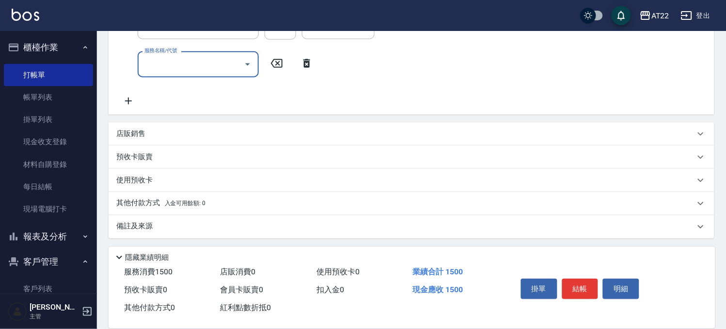
scroll to position [219, 0]
click at [152, 141] on div "店販銷售" at bounding box center [412, 133] width 606 height 23
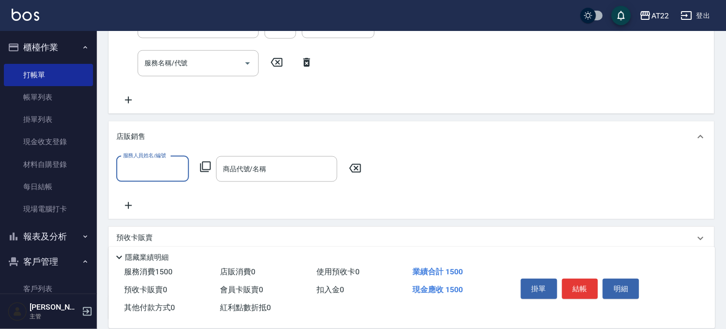
scroll to position [0, 0]
click at [152, 142] on div "店販銷售" at bounding box center [412, 137] width 606 height 31
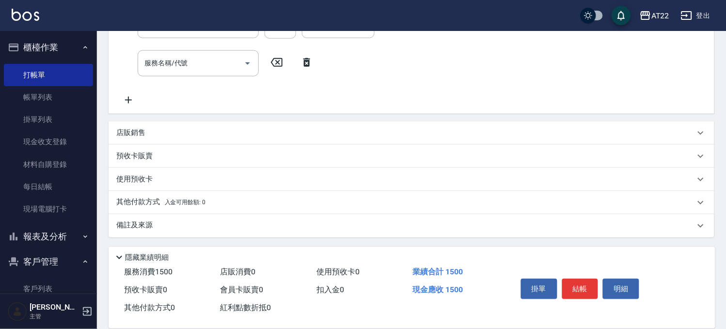
click at [139, 171] on div "使用預收卡" at bounding box center [412, 179] width 606 height 23
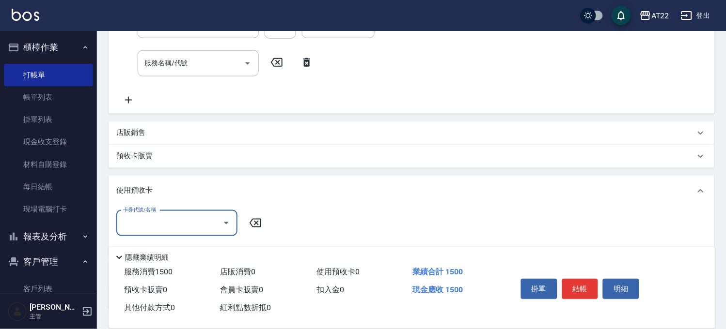
click at [144, 163] on div "預收卡販賣" at bounding box center [412, 156] width 606 height 23
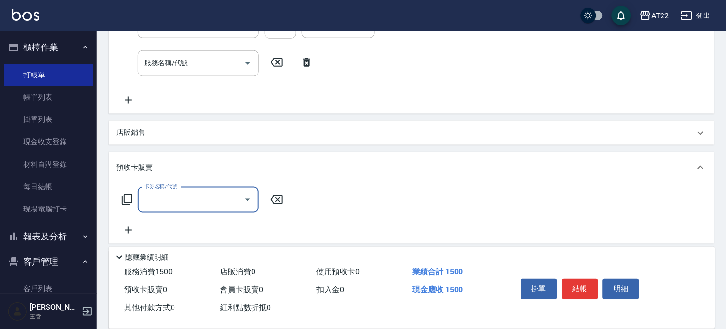
scroll to position [0, 0]
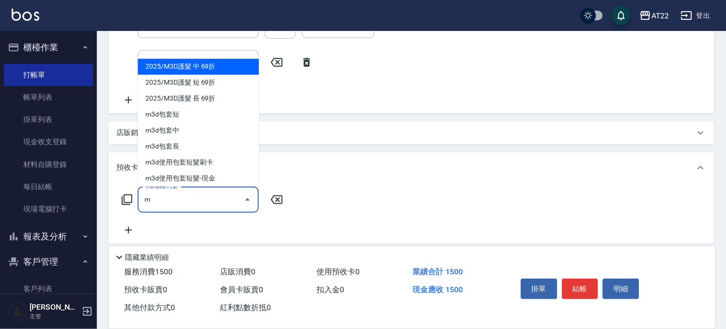
click at [213, 69] on span "2025/M3D護髮 中 69折" at bounding box center [198, 67] width 121 height 16
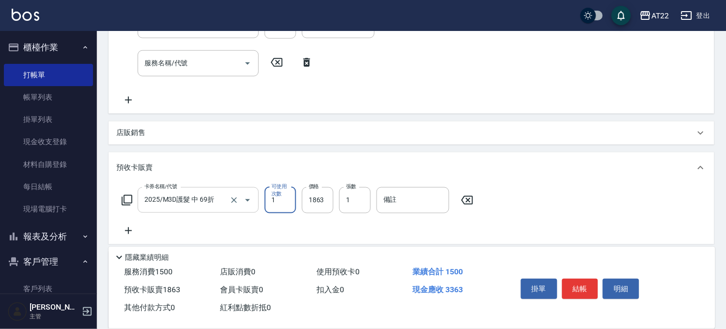
click at [220, 200] on input "2025/M3D護髮 中 69折" at bounding box center [184, 200] width 85 height 17
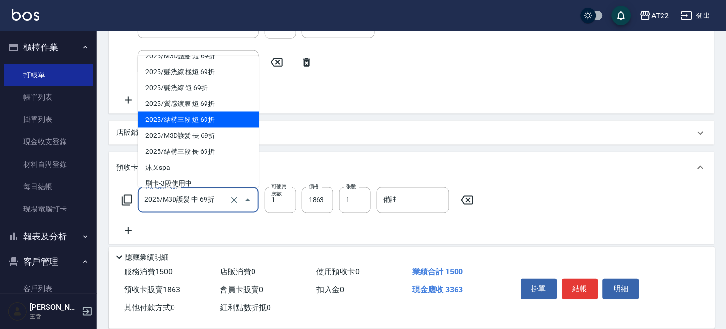
scroll to position [54, 0]
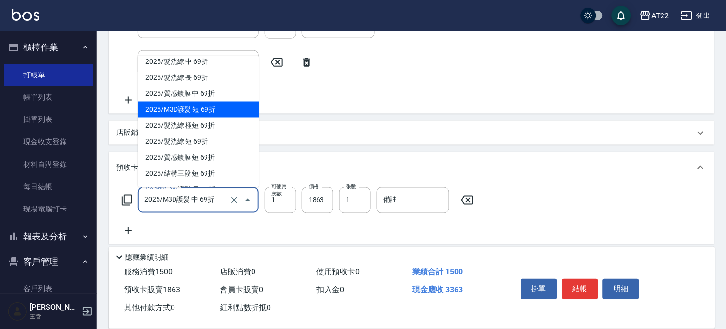
click at [207, 110] on span "2025/M3D護髮 短 69折" at bounding box center [198, 110] width 121 height 16
type input "2025/M3D護髮 短 69折"
type input "1518"
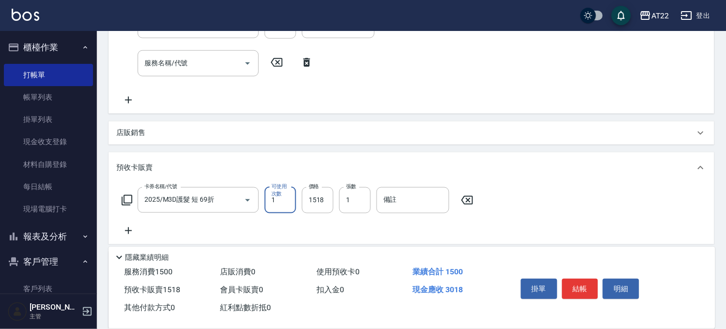
click at [266, 149] on div "項目消費 服務名稱/代號 SPA精油洗髮(950) 服務名稱/代號 價格 950 價格 洗-1 Yuri-23 洗-1 洗-2 洗-2 第三方卡券 第三方卡券…" at bounding box center [412, 163] width 606 height 447
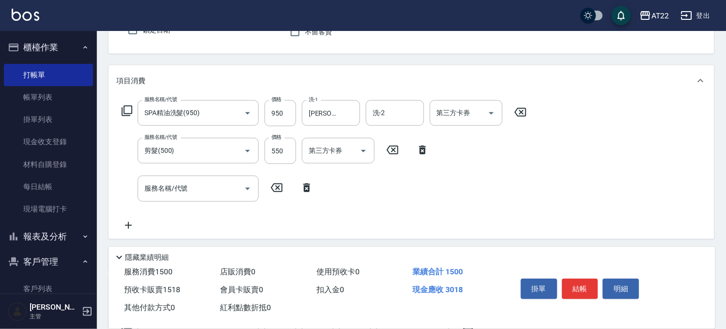
scroll to position [0, 0]
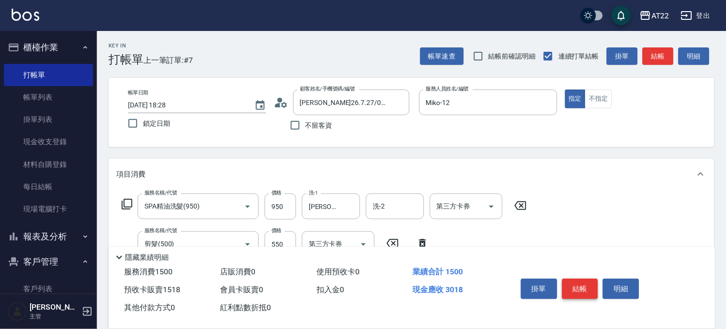
click at [579, 279] on button "結帳" at bounding box center [580, 289] width 36 height 20
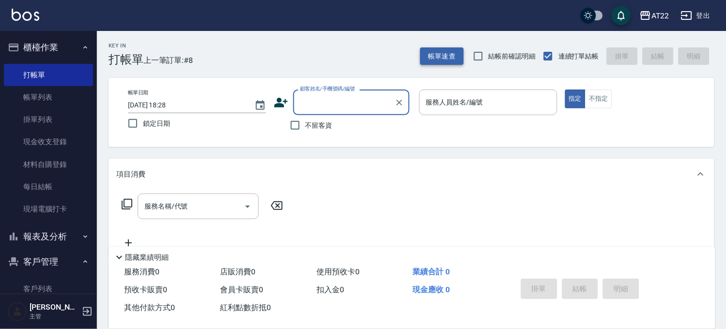
click at [444, 52] on button "帳單速查" at bounding box center [442, 56] width 44 height 18
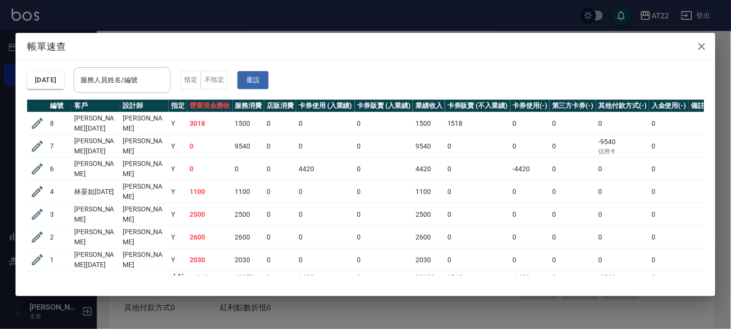
click at [437, 27] on div "帳單速查 [DATE] 服務人員姓名/編號 服務人員姓名/編號 指定 不指定 重設 編號 客戶 設計師 指定 營業現金應收 服務消費 店販消費 卡券使用 (入…" at bounding box center [365, 164] width 731 height 329
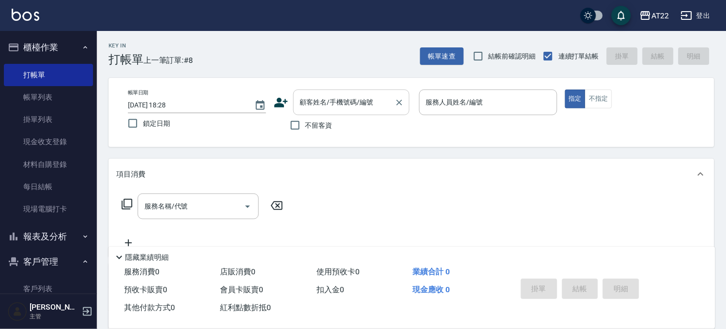
click at [393, 98] on div at bounding box center [398, 103] width 13 height 26
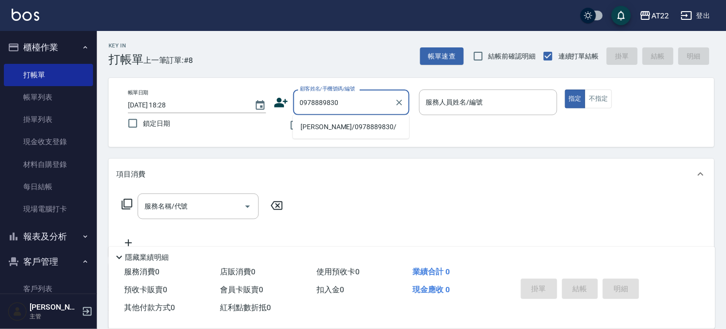
click at [361, 129] on li "[PERSON_NAME]/0978889830/" at bounding box center [351, 127] width 116 height 16
type input "[PERSON_NAME]/0978889830/"
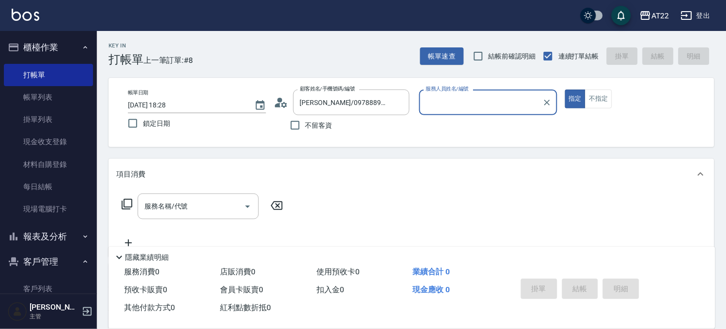
type input "[PERSON_NAME]-7"
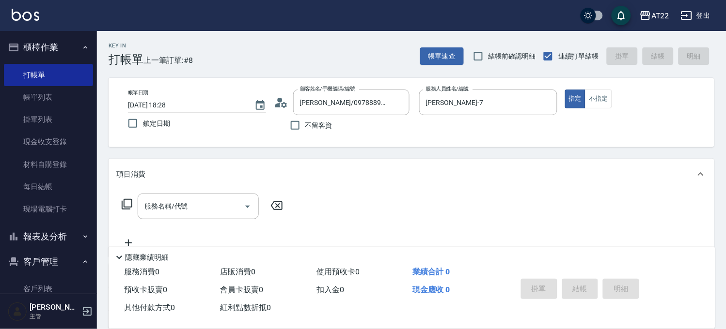
click at [190, 223] on div "服務名稱/代號 服務名稱/代號" at bounding box center [202, 221] width 172 height 55
click at [192, 215] on input "服務名稱/代號" at bounding box center [191, 206] width 98 height 17
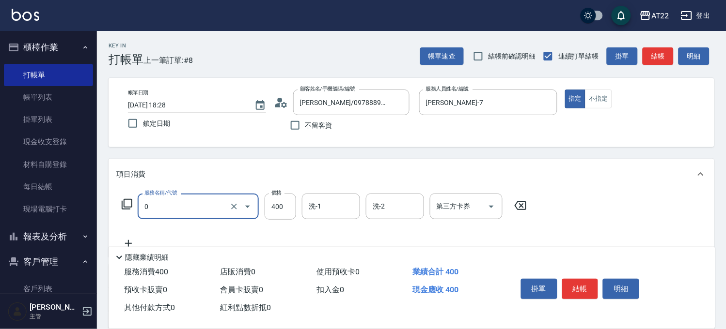
type input "有機洗髮(0)"
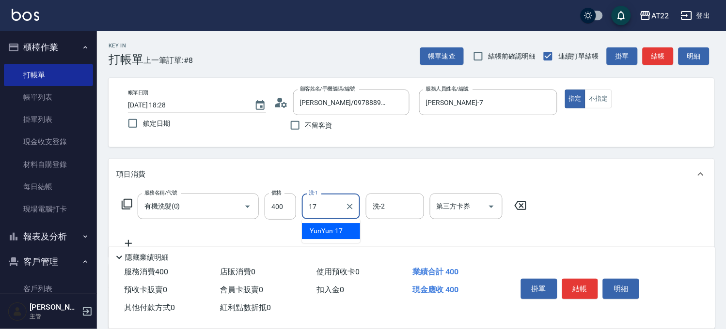
type input "YunYun-17"
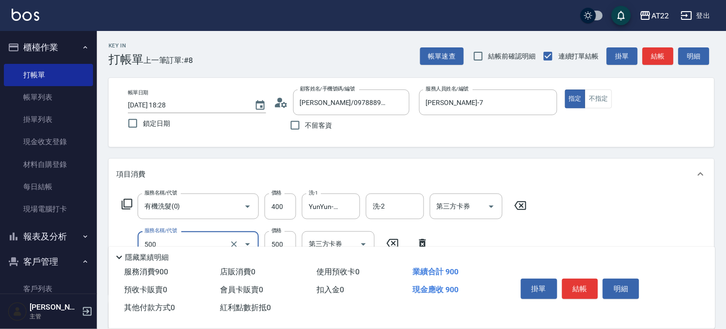
type input "剪髮(500)"
type input "630"
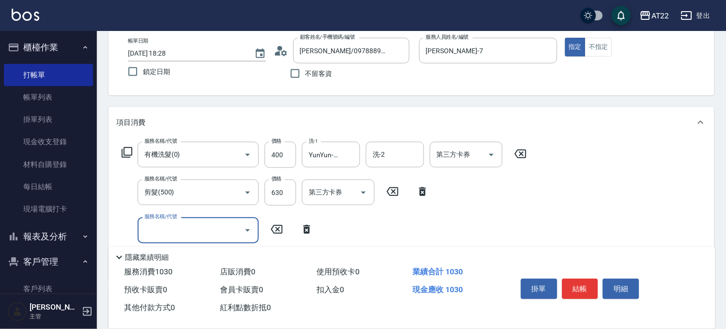
scroll to position [108, 0]
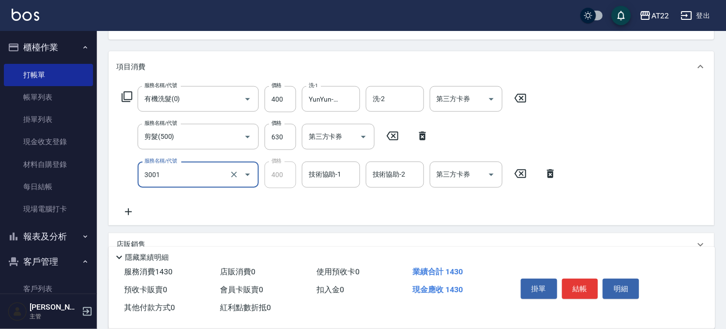
type input "側邊燙貼(3001)"
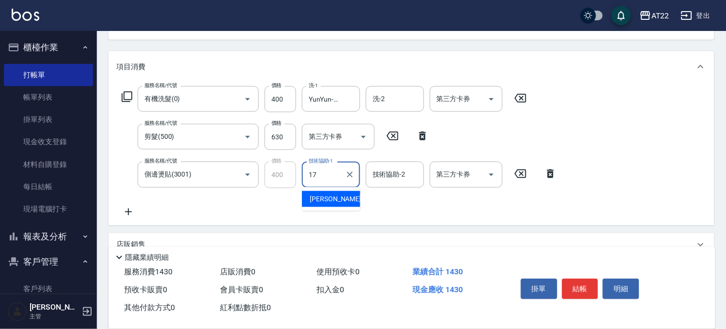
type input "YunYun-17"
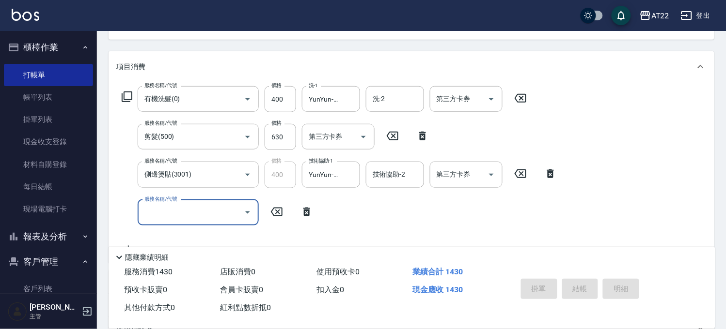
type input "[DATE] 18:29"
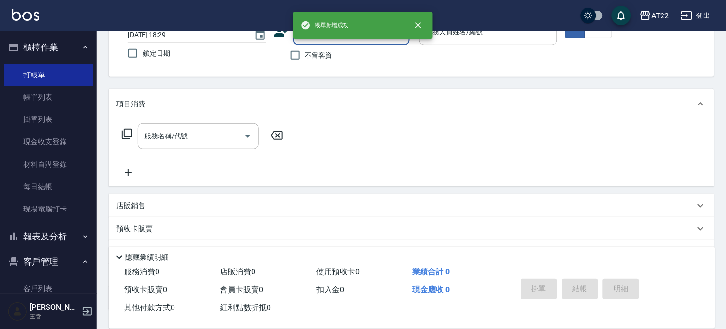
scroll to position [0, 0]
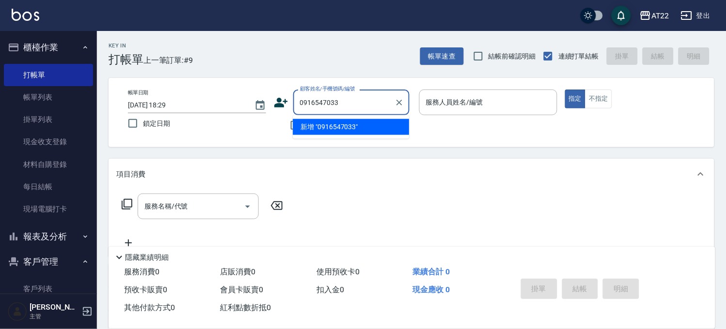
click at [331, 127] on li "新增 "0916547033"" at bounding box center [351, 127] width 116 height 16
type input "0916547033"
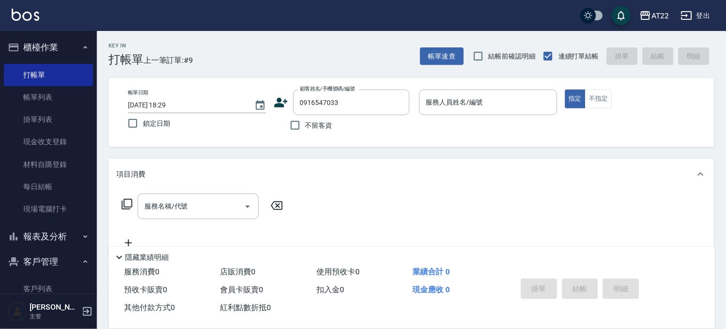
click at [277, 98] on icon at bounding box center [281, 102] width 15 height 15
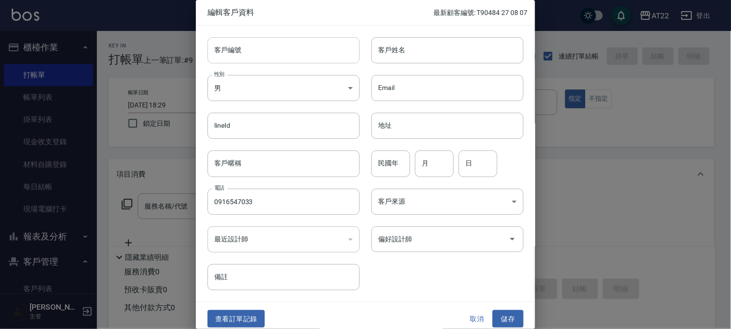
click at [308, 51] on input "客戶編號" at bounding box center [283, 50] width 152 height 26
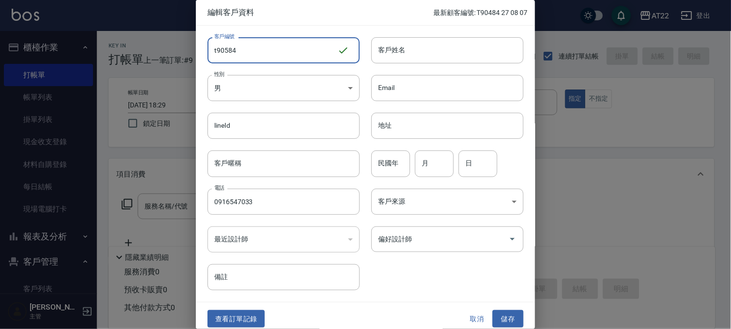
drag, startPoint x: 215, startPoint y: 50, endPoint x: 216, endPoint y: 61, distance: 10.2
click at [216, 61] on input "t90584" at bounding box center [272, 50] width 130 height 26
type input "T90584"
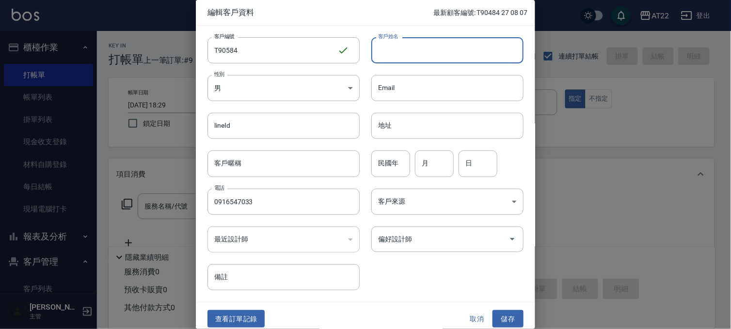
click at [435, 43] on input "客戶姓名" at bounding box center [447, 50] width 152 height 26
type input "d"
type input "S"
type input "ㄎ"
type input "[PERSON_NAME][DATE]"
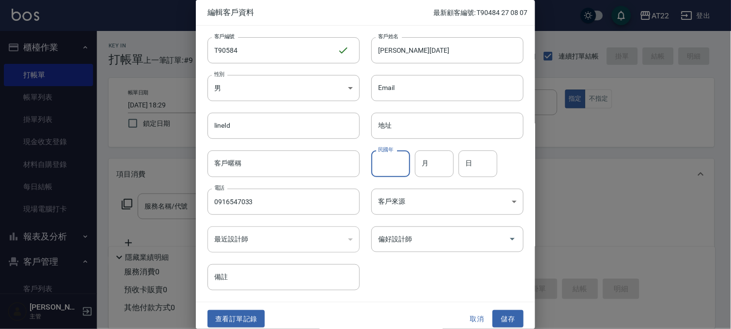
click at [395, 171] on input "民國年" at bounding box center [390, 164] width 39 height 26
type input "84"
type input "9"
click at [496, 321] on button "儲存" at bounding box center [507, 320] width 31 height 18
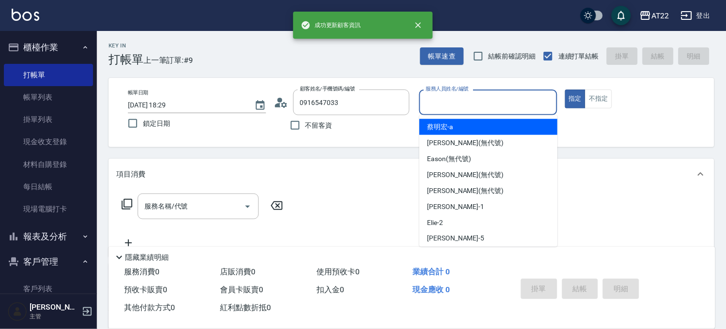
click at [457, 104] on input "服務人員姓名/編號" at bounding box center [487, 102] width 129 height 17
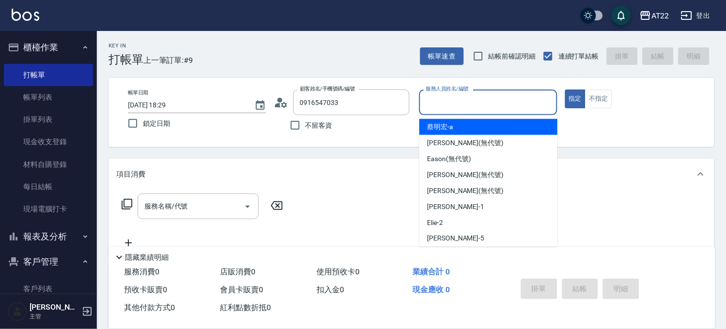
type input "0"
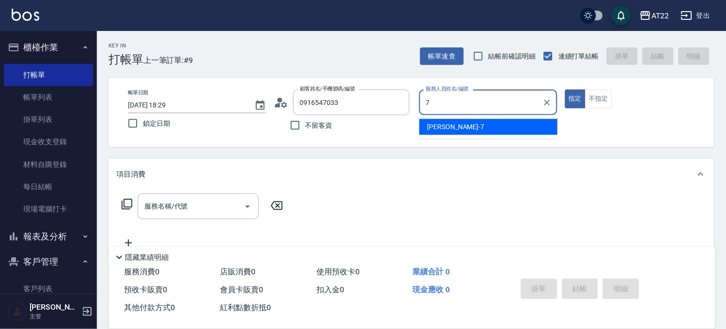
type input "[PERSON_NAME]-7"
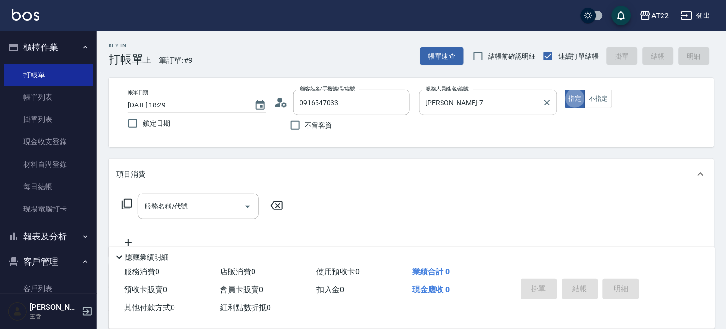
type button "true"
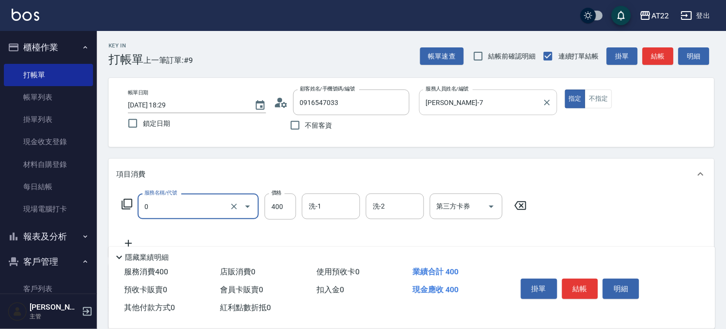
type input "有機洗髮(0)"
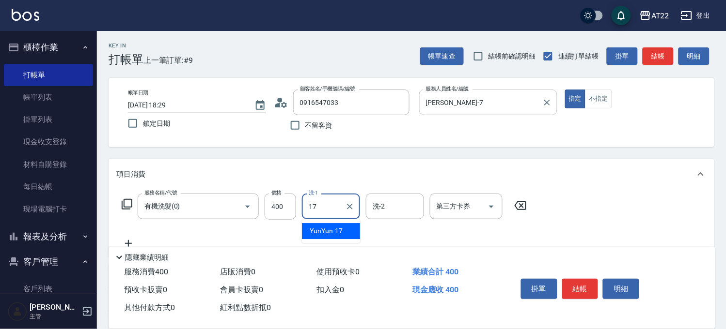
type input "YunYun-17"
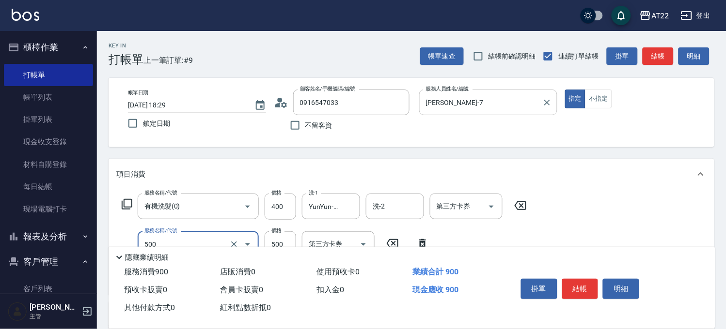
type input "剪髮(500)"
type input "700"
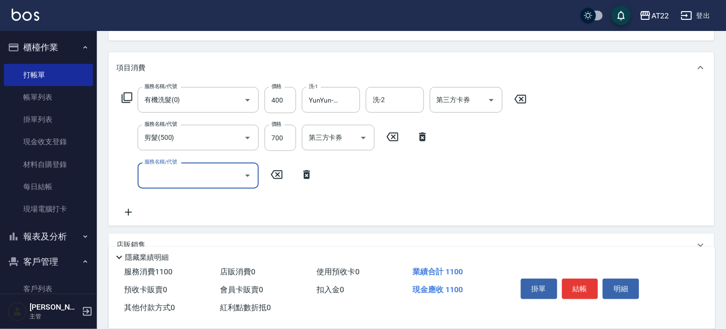
scroll to position [108, 0]
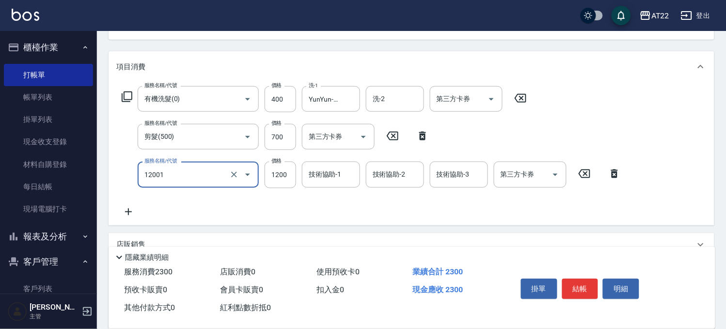
type input "燙髮S(12001)"
type input "1600"
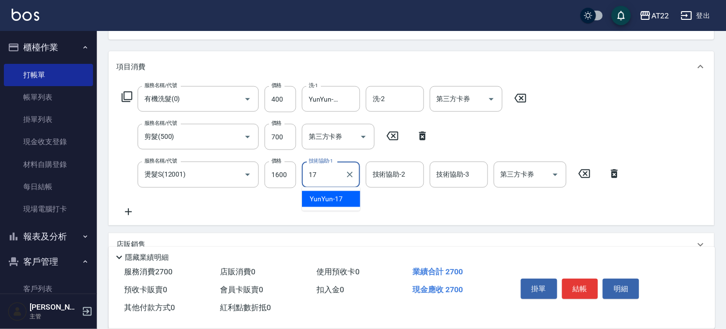
type input "YunYun-17"
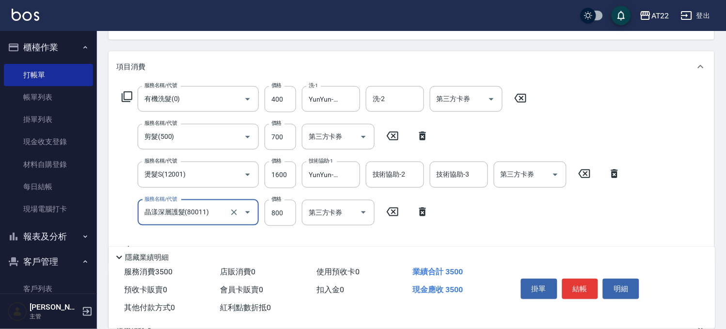
type input "晶漾深層護髮(80011)"
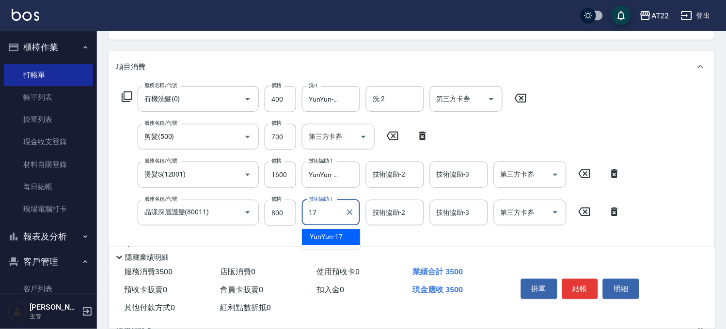
type input "YunYun-17"
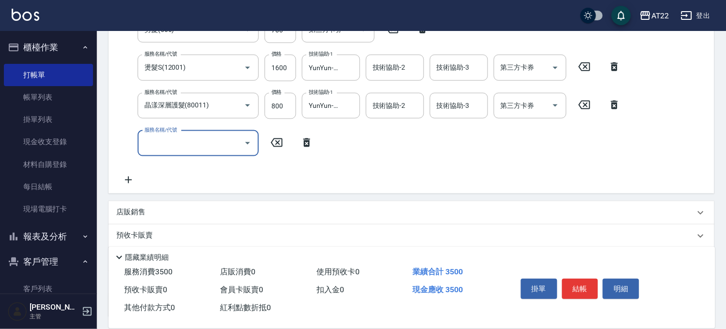
scroll to position [215, 0]
click at [178, 199] on div "項目消費 服務名稱/代號 有機洗髮(0) 服務名稱/代號 價格 400 價格 洗-1 YunYun-17 洗-1 洗-2 洗-2 第三方卡券 第三方卡券 服務…" at bounding box center [412, 130] width 606 height 373
click at [166, 209] on div "店販銷售" at bounding box center [405, 212] width 578 height 10
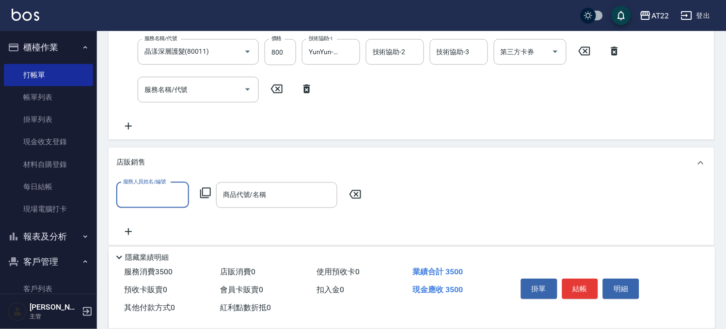
scroll to position [269, 0]
type input "[PERSON_NAME]-7"
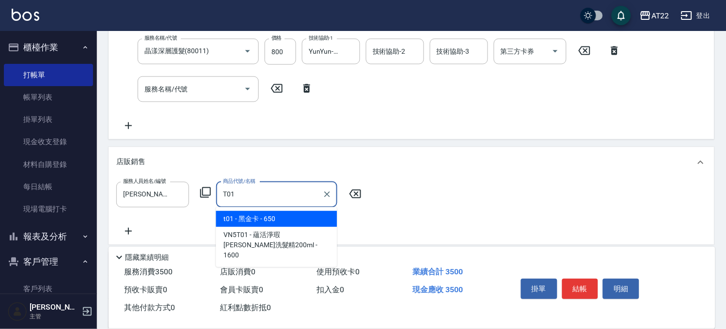
type input "黑金卡"
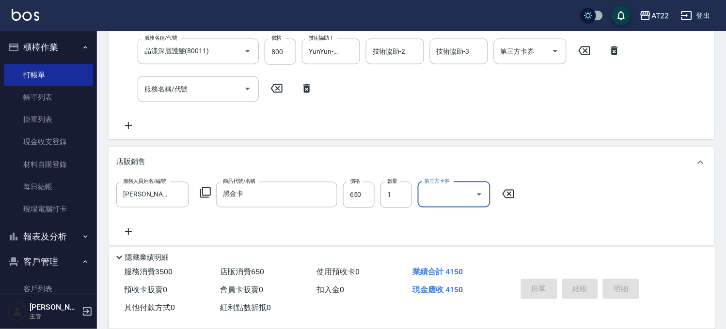
type input "[DATE] 18:31"
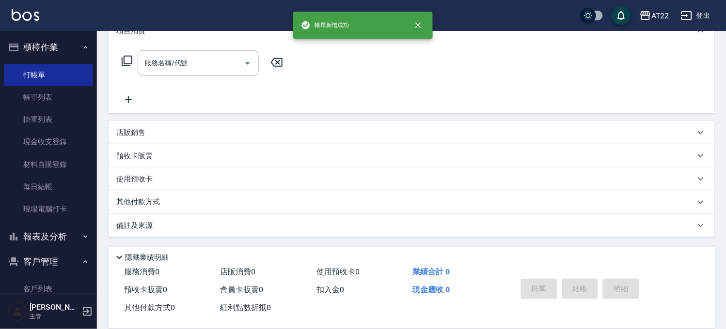
scroll to position [0, 0]
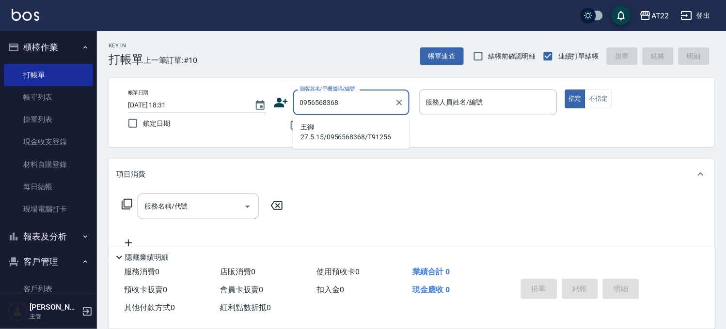
click at [333, 127] on li "王御27.5.15/0956568368/T91256" at bounding box center [351, 132] width 116 height 26
type input "王御27.5.15/0956568368/T91256"
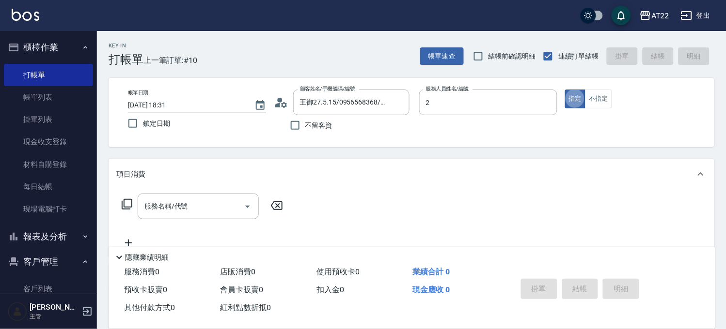
type input "Elie-2"
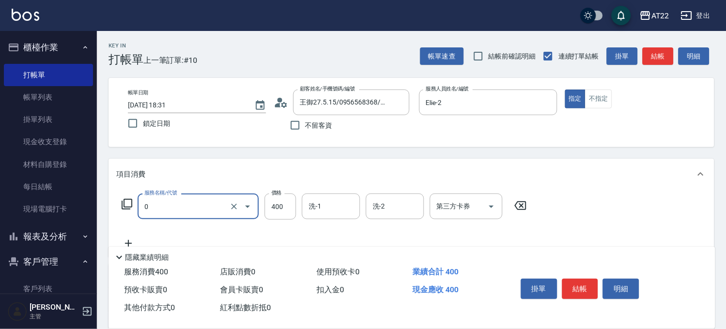
type input "有機洗髮(0)"
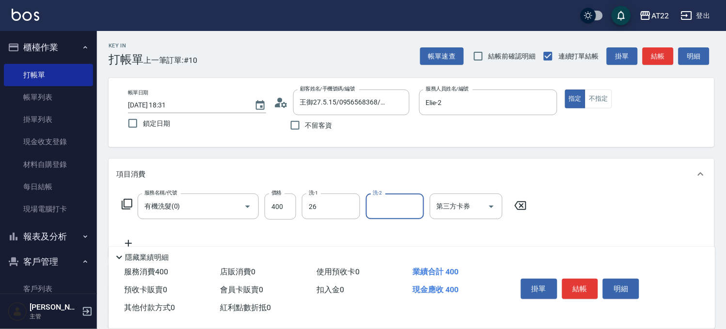
type input "Cinna-26"
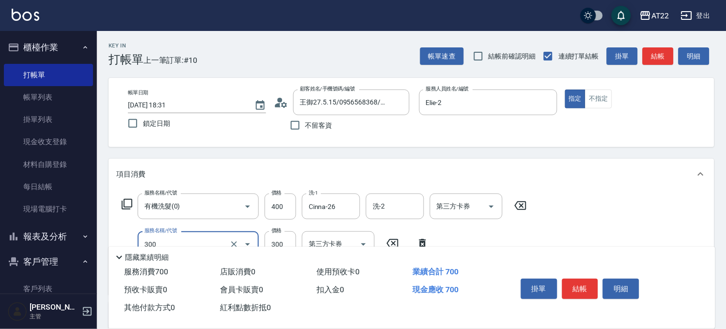
type input "剪髮(300)"
type input "230"
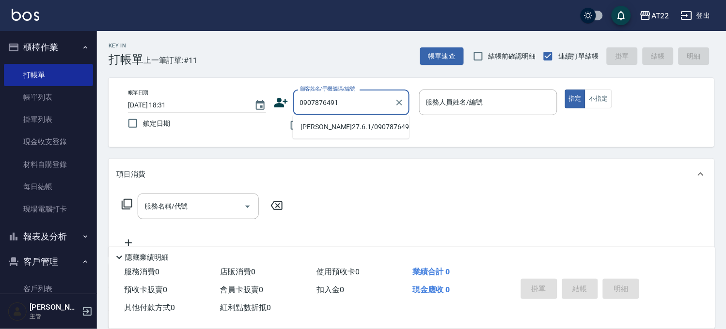
click at [332, 135] on li "[PERSON_NAME]27.6.1/0907876491/T91234" at bounding box center [351, 127] width 116 height 16
type input "[PERSON_NAME]27.6.1/0907876491/T91234"
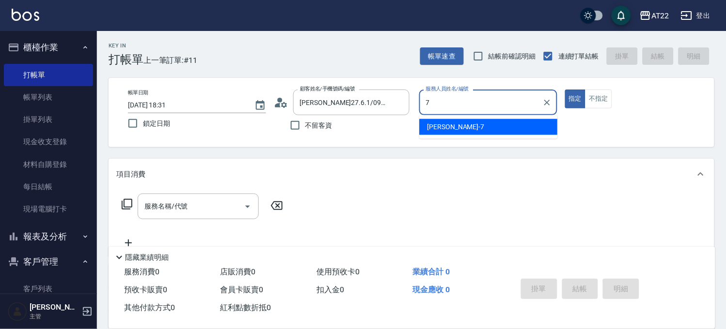
type input "[PERSON_NAME]-7"
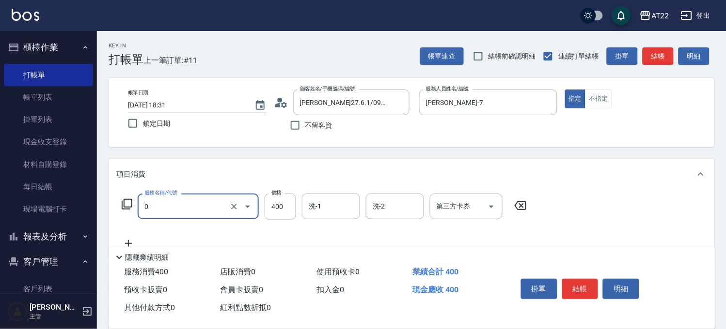
type input "有機洗髮(0)"
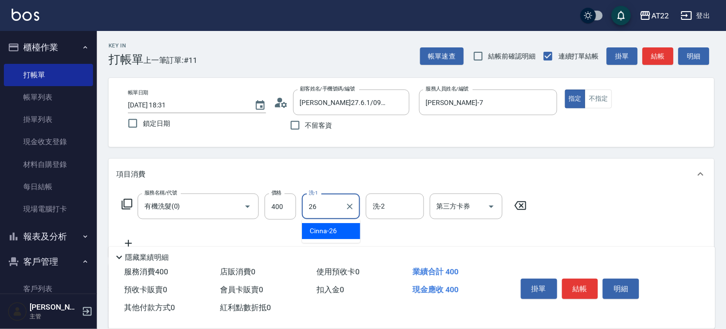
type input "Cinna-26"
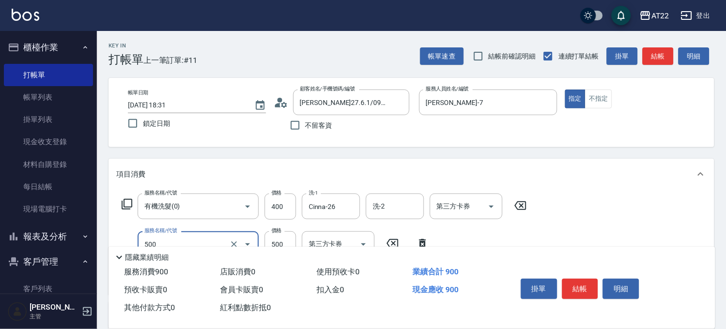
type input "剪髮(500)"
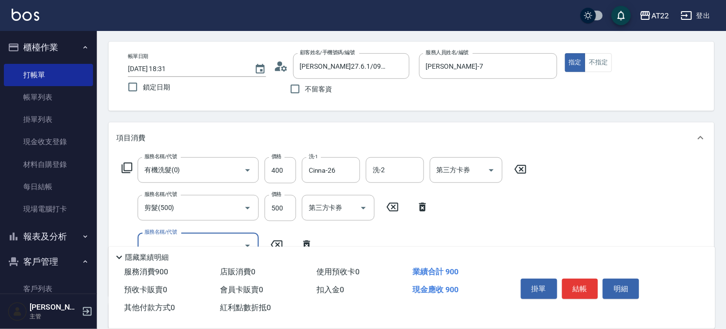
scroll to position [54, 0]
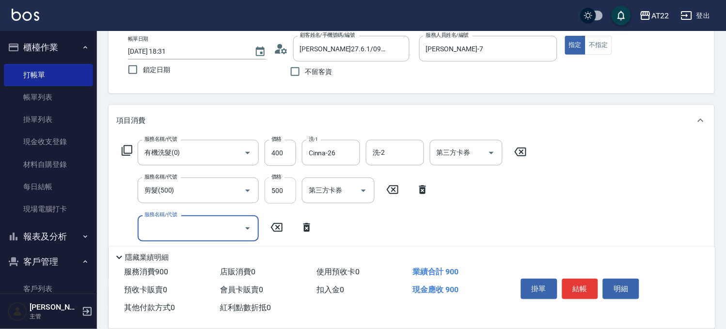
click at [284, 183] on input "500" at bounding box center [279, 191] width 31 height 26
type input "700"
type input "燙髮S(12001)"
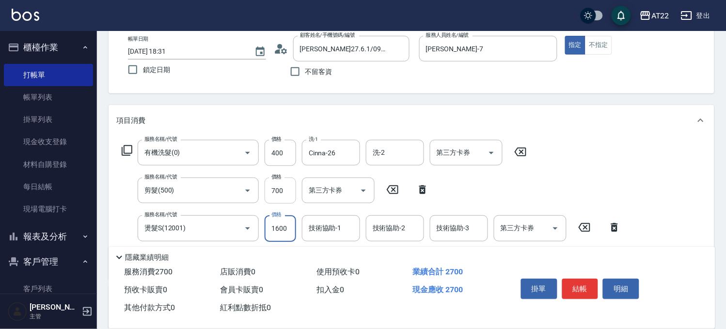
type input "1600"
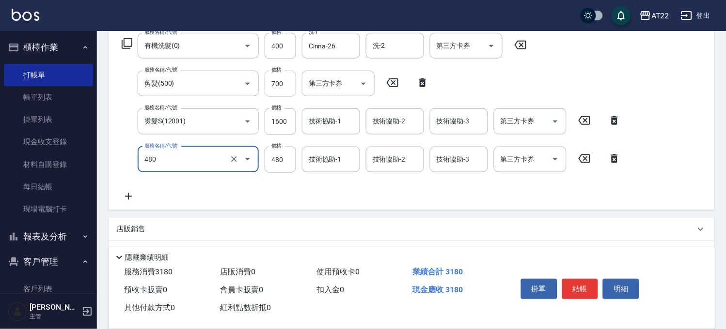
scroll to position [161, 0]
type input "[PERSON_NAME]護(480)"
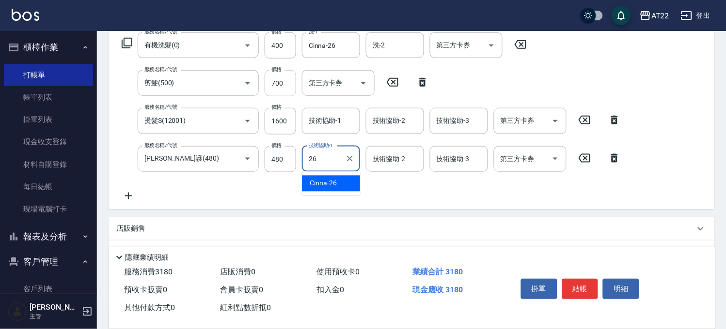
type input "Cinna-26"
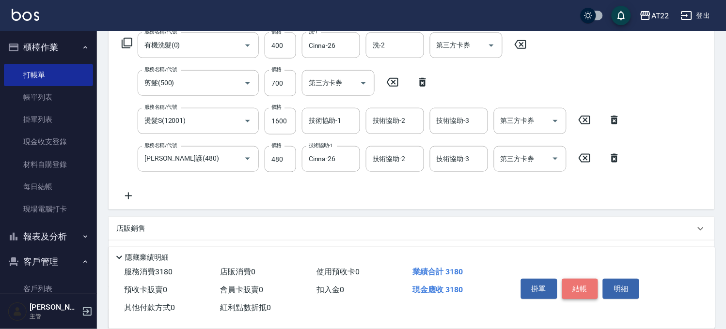
click at [584, 289] on button "結帳" at bounding box center [580, 289] width 36 height 20
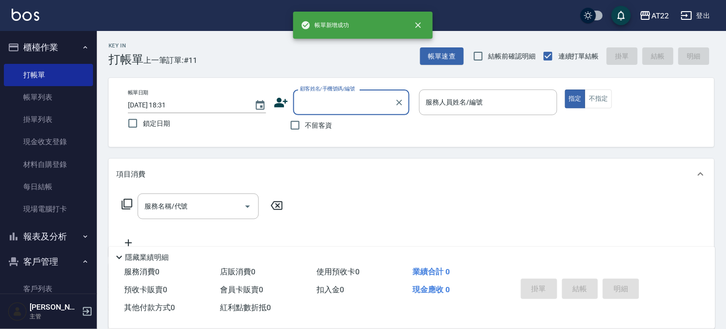
scroll to position [0, 0]
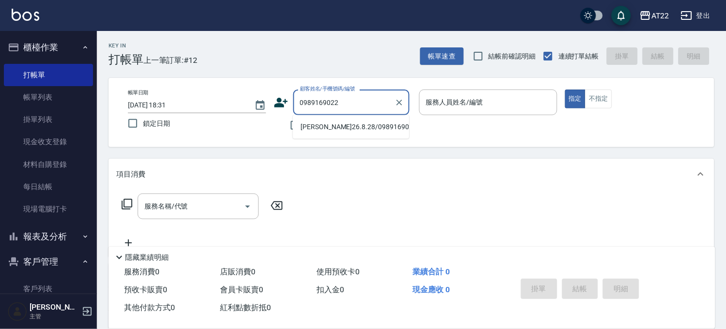
click at [320, 127] on li "[PERSON_NAME]26.8.28/0989169022/T86479" at bounding box center [351, 127] width 116 height 16
type input "[PERSON_NAME]26.8.28/0989169022/T86479"
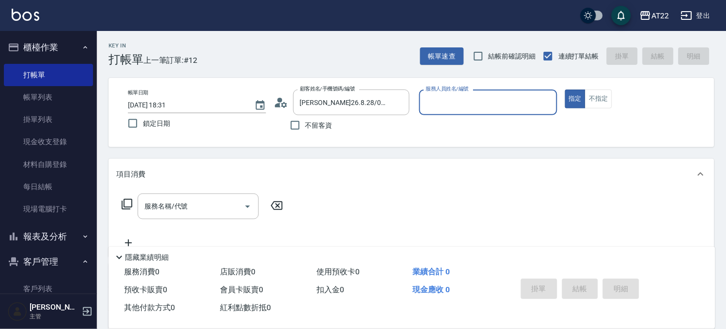
type input "Miu-10"
click at [217, 208] on input "服務名稱/代號" at bounding box center [191, 206] width 98 height 17
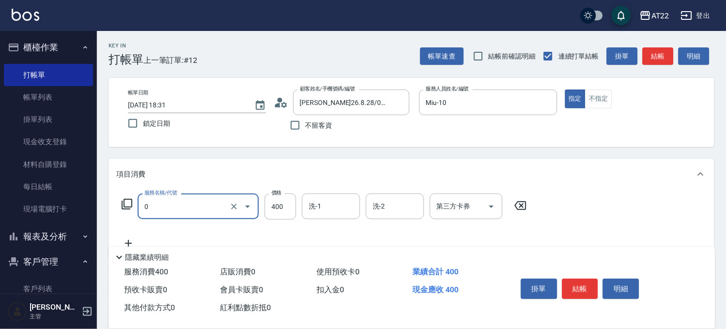
type input "有機洗髮(0)"
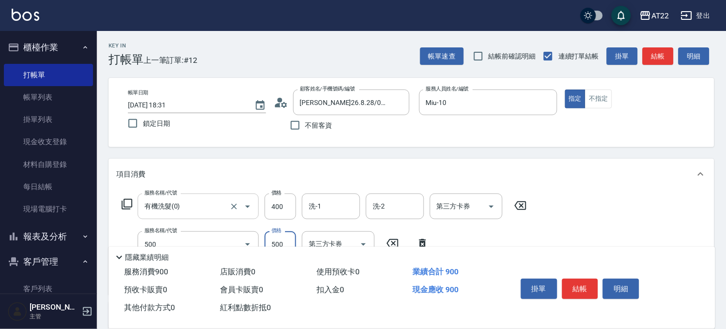
type input "剪髮(500)"
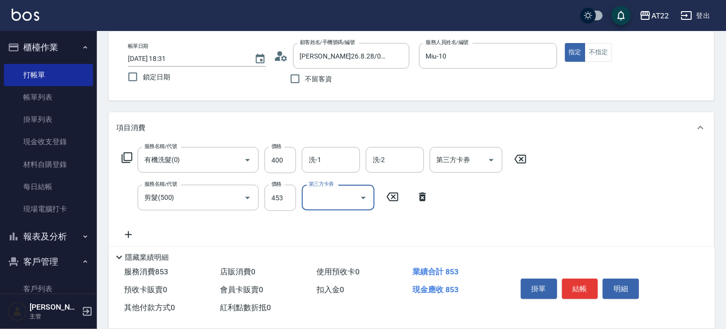
scroll to position [108, 0]
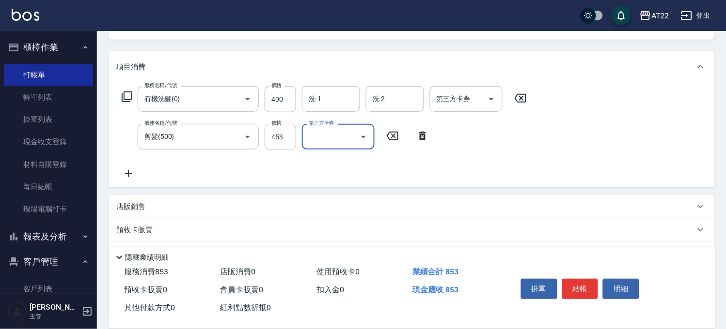
click at [270, 144] on input "453" at bounding box center [279, 137] width 31 height 26
type input "430"
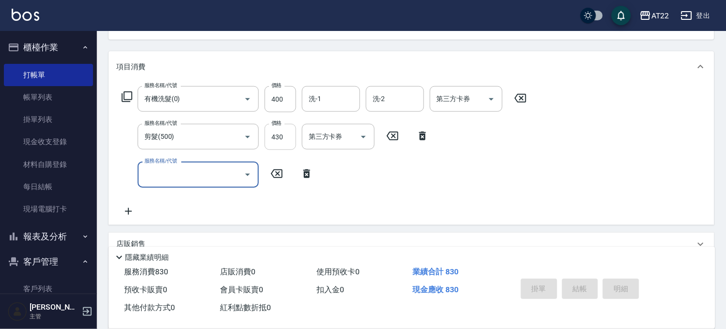
type input "[DATE] 18:32"
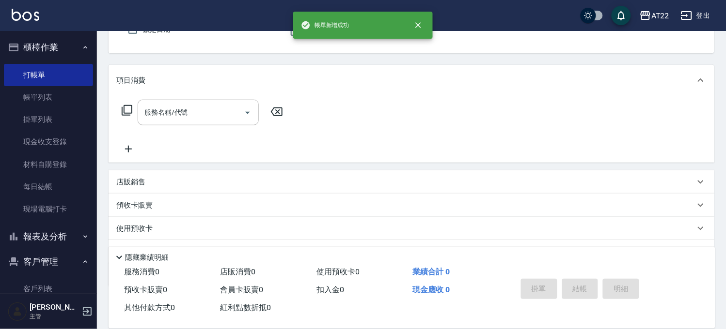
scroll to position [0, 0]
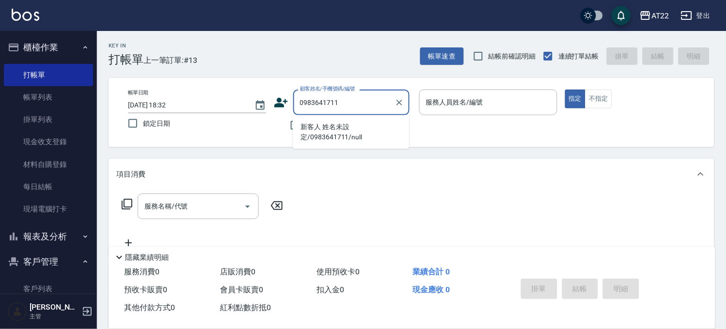
click at [323, 139] on li "新客人 姓名未設定/0983641711/null" at bounding box center [351, 132] width 116 height 26
type input "新客人 姓名未設定/0983641711/null"
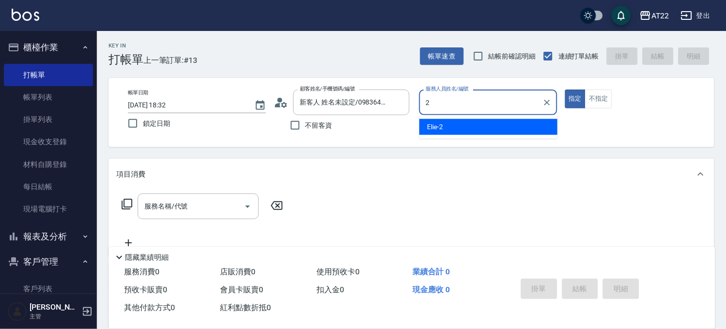
type input "Elie-2"
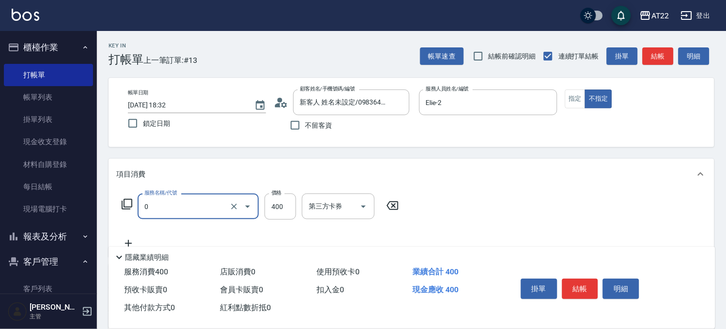
type input "有機洗髮(0)"
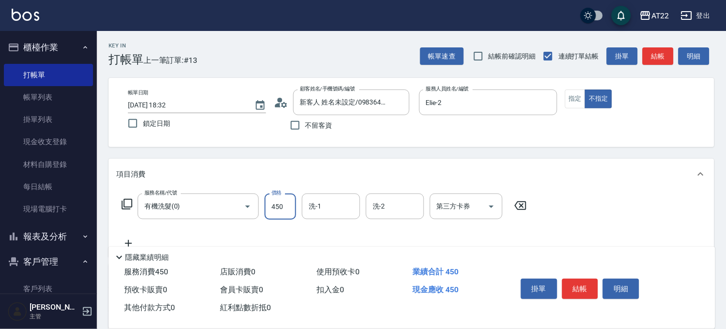
type input "450"
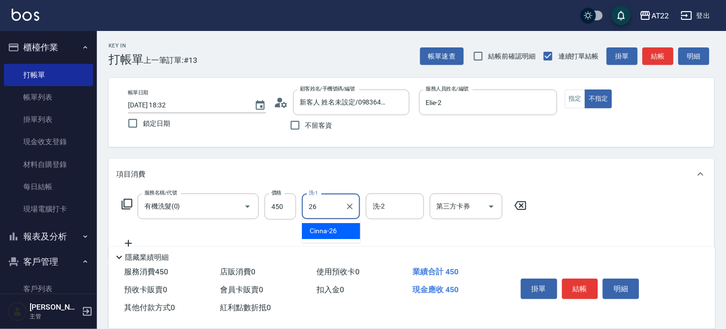
type input "Cinna-26"
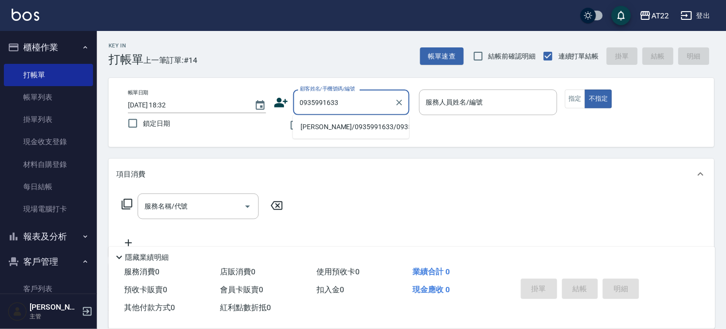
click at [340, 135] on li "[PERSON_NAME]/0935991633/0935991633" at bounding box center [351, 127] width 116 height 16
type input "[PERSON_NAME]/0935991633/0935991633"
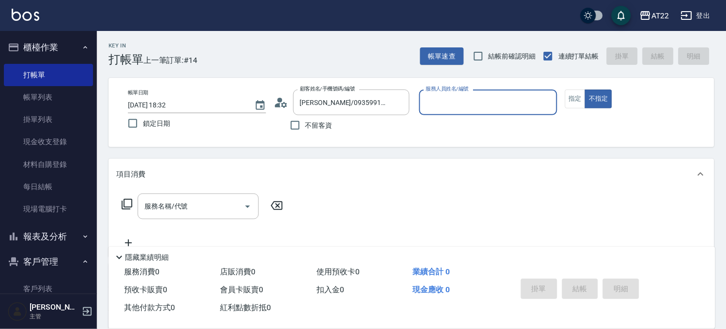
type input "Zoe-8"
click at [547, 101] on icon "Clear" at bounding box center [547, 103] width 10 height 10
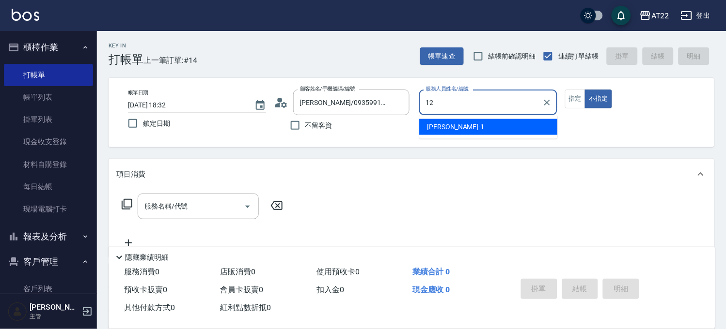
type input "Miko-12"
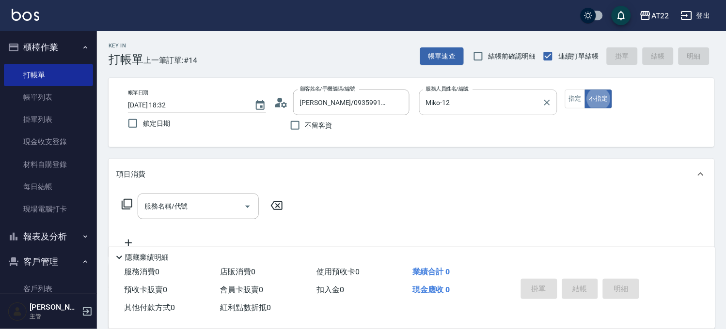
type button "false"
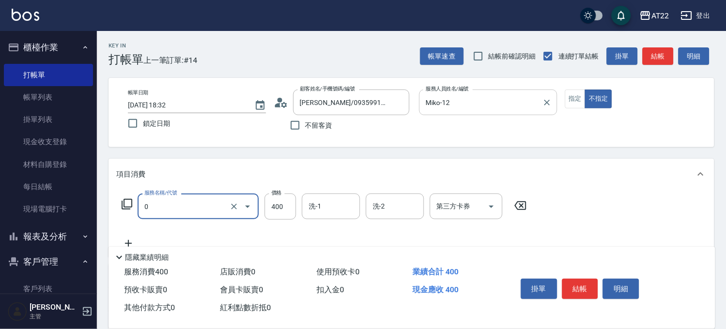
type input "有機洗髮(0)"
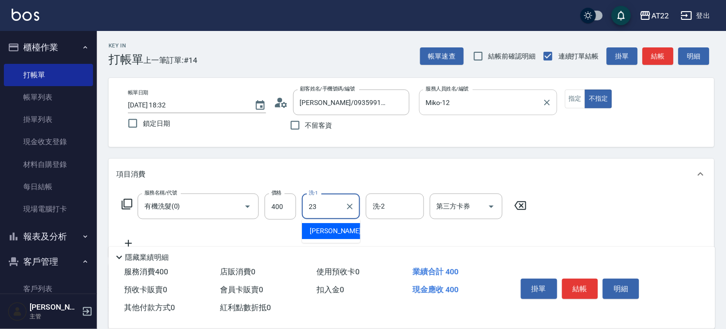
type input "[PERSON_NAME]-23"
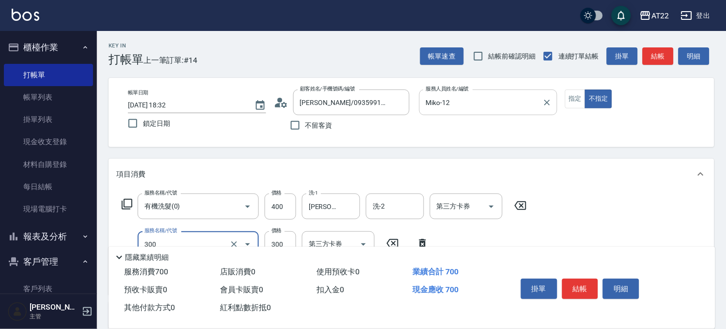
type input "剪髮(300)"
type input "250"
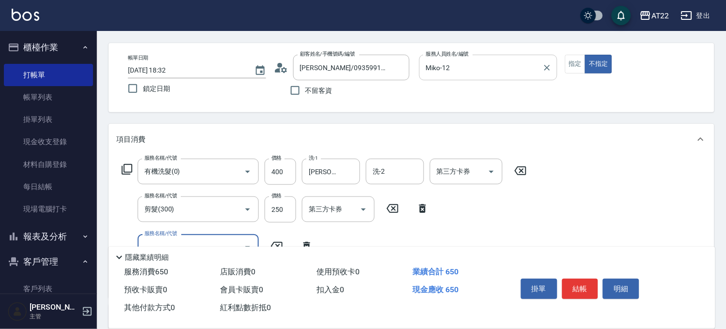
scroll to position [54, 0]
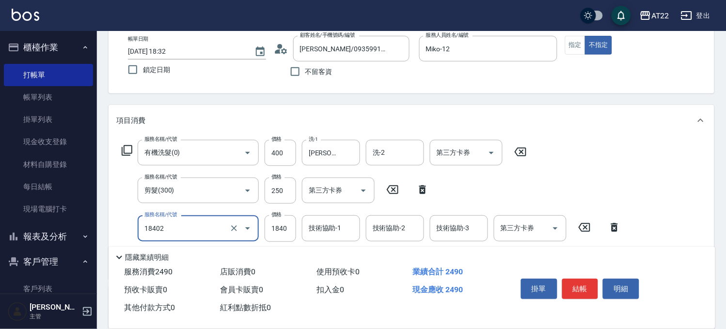
type input "染髮M(18402)"
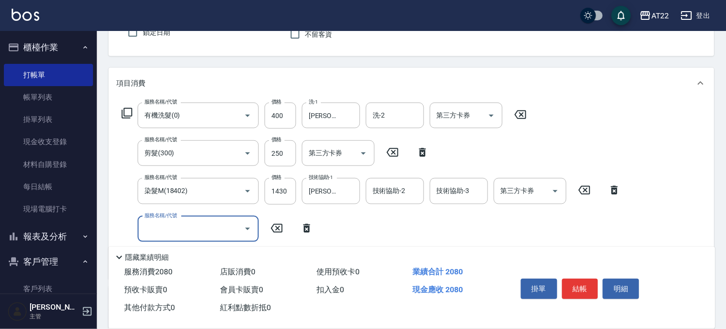
scroll to position [108, 0]
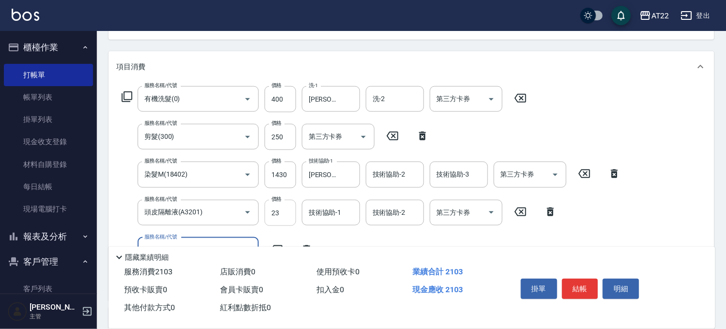
click at [271, 216] on input "23" at bounding box center [279, 213] width 31 height 26
click at [284, 173] on input "1430" at bounding box center [279, 175] width 31 height 26
click at [236, 174] on icon "Clear" at bounding box center [234, 175] width 10 height 10
click at [590, 173] on icon at bounding box center [584, 174] width 12 height 9
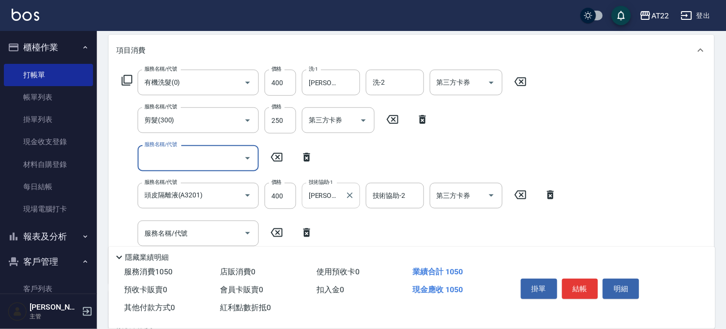
scroll to position [215, 0]
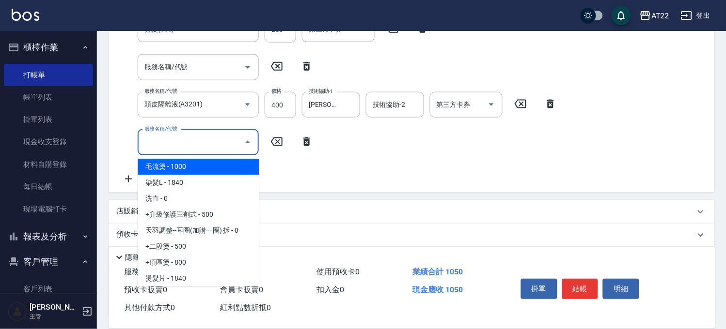
click at [201, 142] on input "服務名稱/代號" at bounding box center [191, 142] width 98 height 17
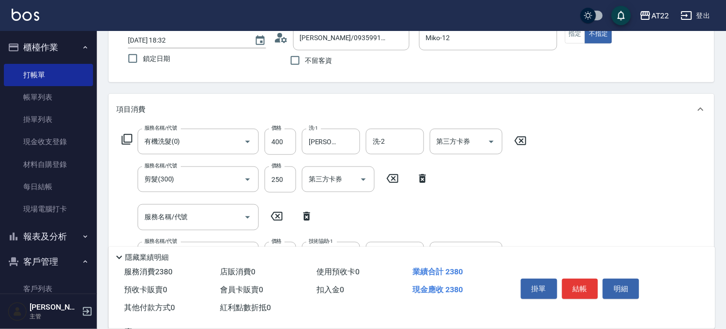
scroll to position [0, 0]
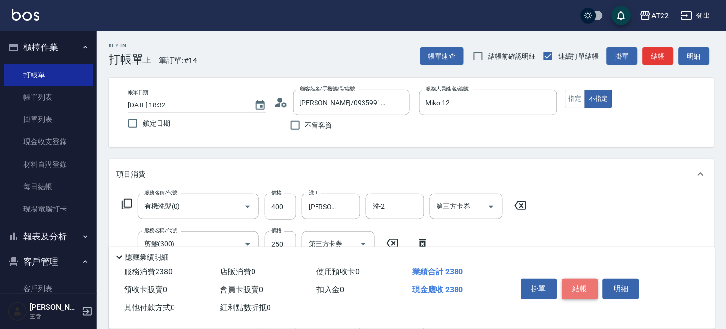
click at [578, 280] on button "結帳" at bounding box center [580, 289] width 36 height 20
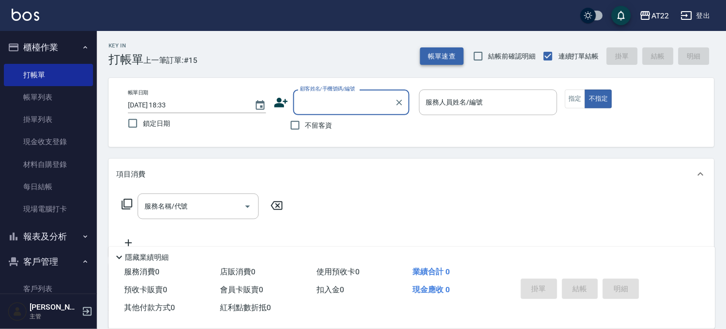
click at [438, 64] on button "帳單速查" at bounding box center [442, 56] width 44 height 18
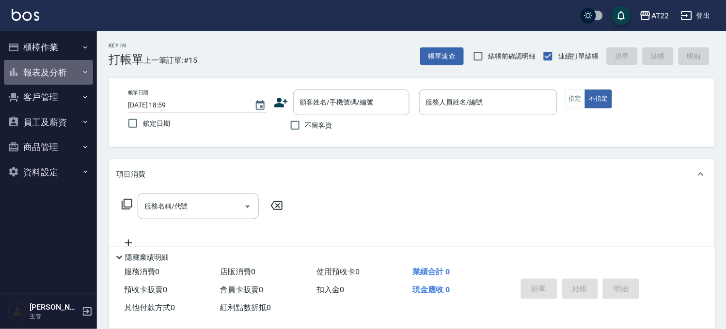
click at [64, 68] on button "報表及分析" at bounding box center [48, 72] width 89 height 25
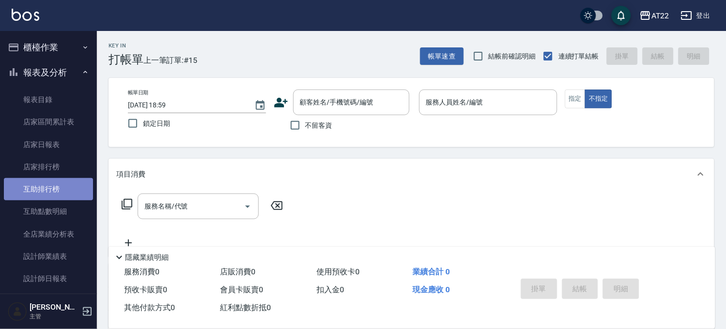
click at [54, 192] on link "互助排行榜" at bounding box center [48, 189] width 89 height 22
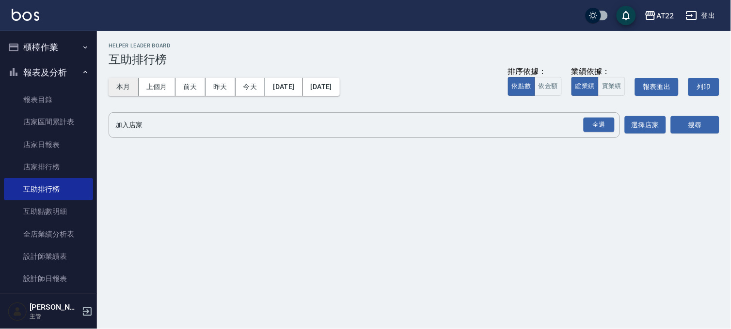
click at [115, 89] on button "本月" at bounding box center [124, 87] width 30 height 18
click at [599, 122] on div "全選" at bounding box center [598, 125] width 31 height 15
click at [695, 134] on div "搜尋" at bounding box center [694, 125] width 48 height 27
click at [695, 128] on button "搜尋" at bounding box center [694, 126] width 48 height 18
